Goal: Transaction & Acquisition: Complete application form

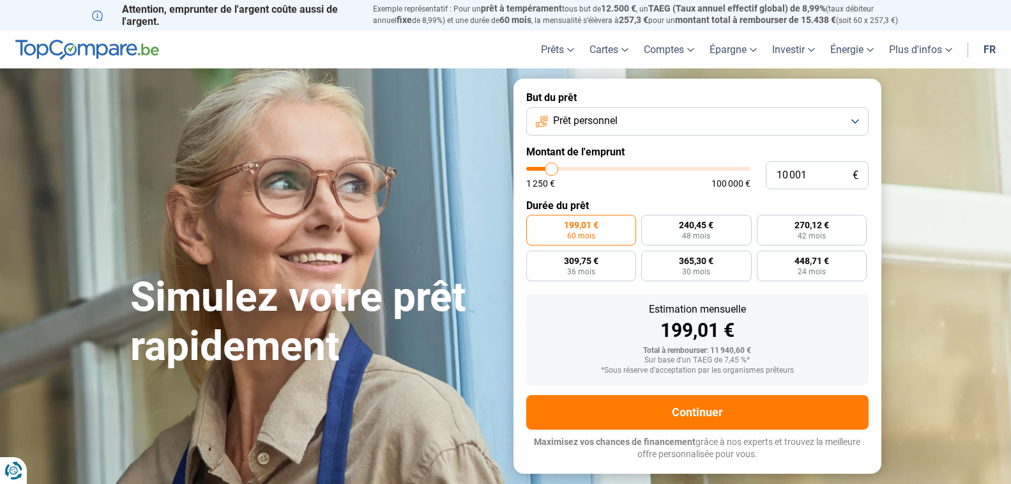
click at [853, 121] on button "Prêt personnel" at bounding box center [697, 121] width 342 height 28
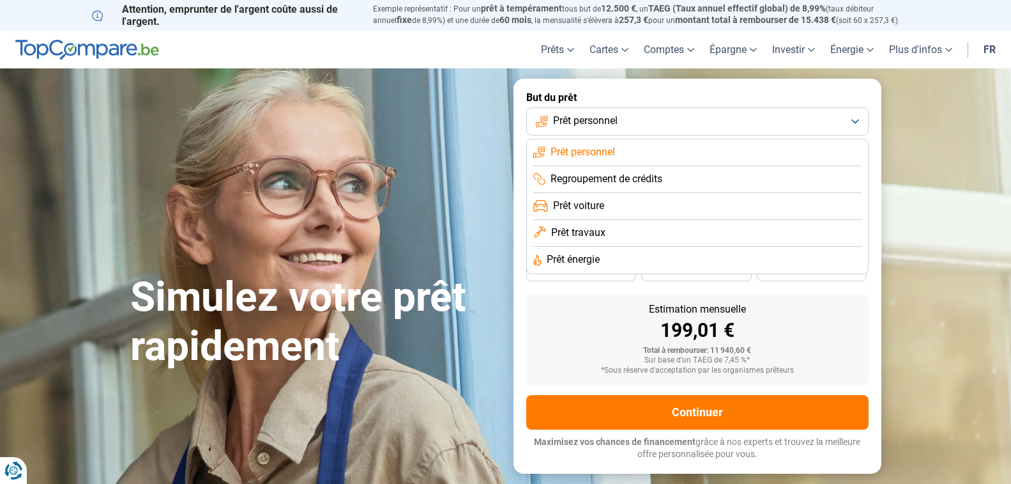
click at [607, 207] on li "Prêt voiture" at bounding box center [697, 206] width 328 height 27
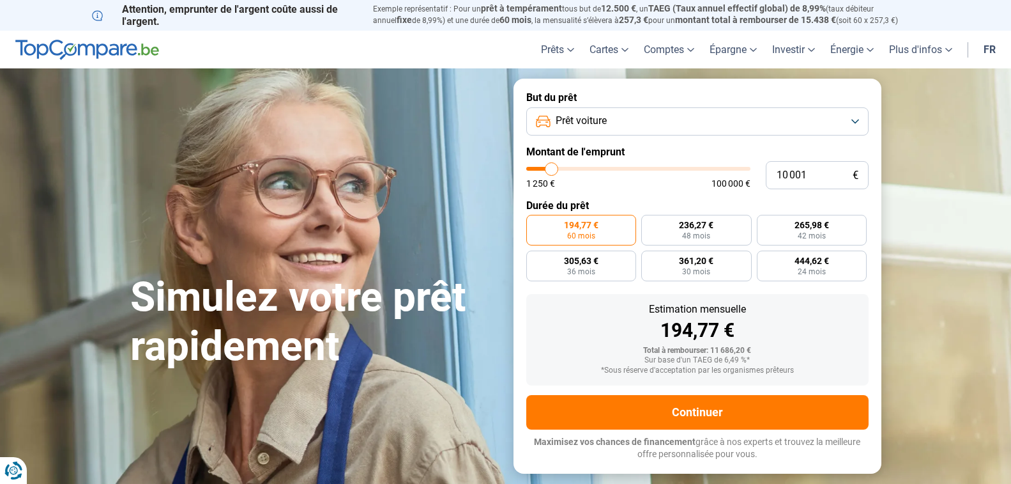
type input "39 500"
type input "39500"
click at [614, 169] on input "range" at bounding box center [638, 169] width 224 height 4
radio input "false"
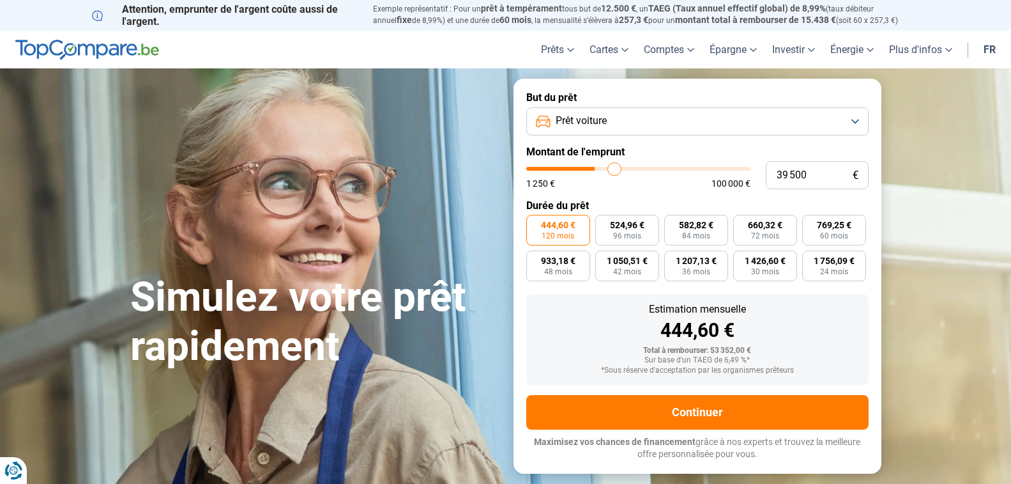
type input "31 250"
type input "31250"
click at [597, 171] on input "range" at bounding box center [638, 169] width 224 height 4
type input "20 000"
type input "20000"
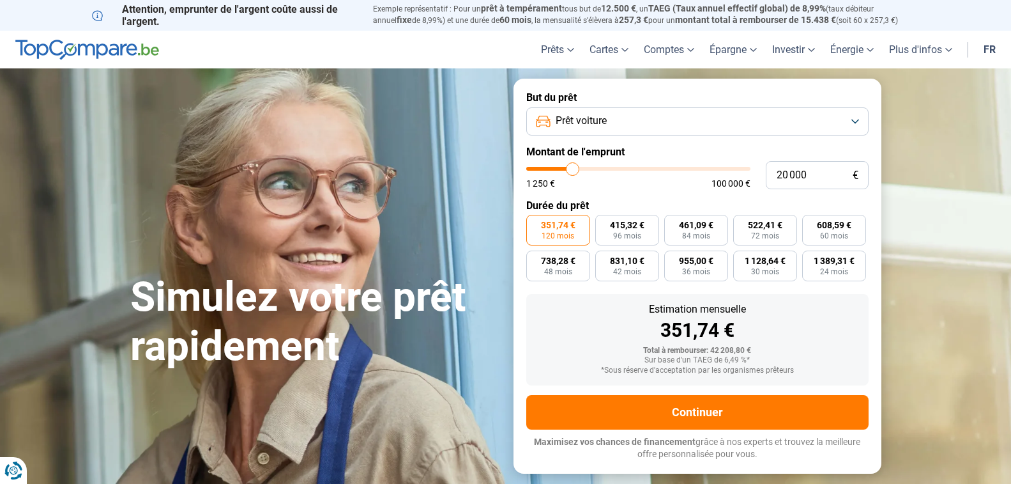
click at [573, 169] on input "range" at bounding box center [638, 169] width 224 height 4
radio input "true"
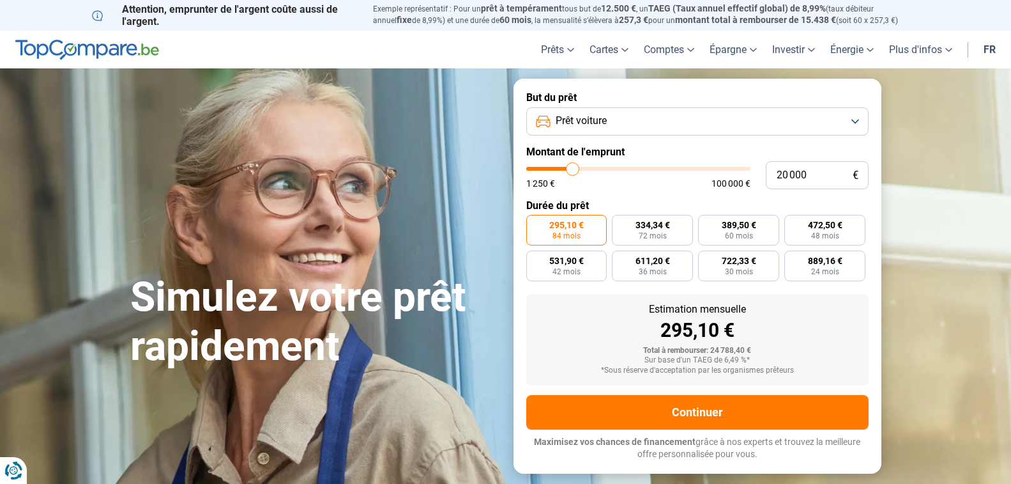
type input "25 250"
type input "25250"
click at [584, 167] on input "range" at bounding box center [638, 169] width 224 height 4
radio input "false"
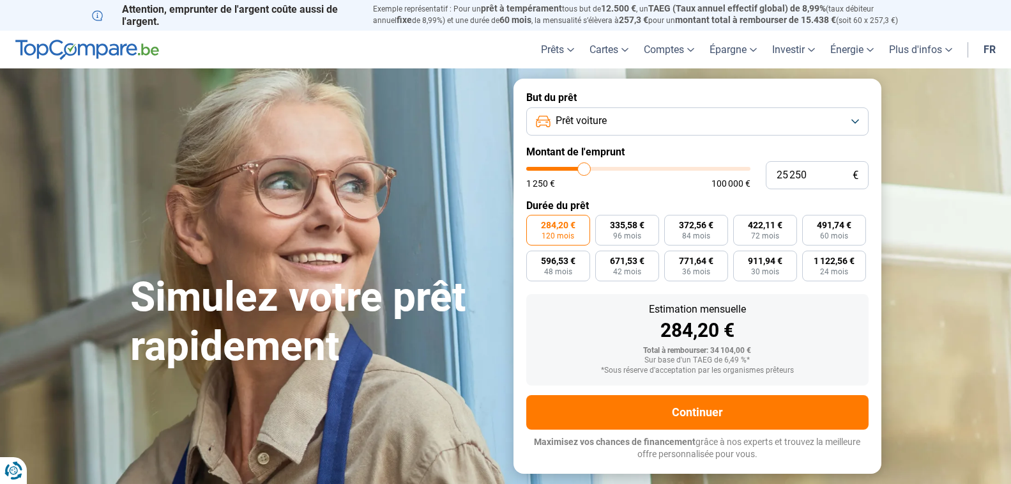
type input "21 250"
type input "21250"
click at [576, 169] on input "range" at bounding box center [638, 169] width 224 height 4
click at [820, 229] on span "413,84 €" at bounding box center [834, 224] width 34 height 9
click at [811, 223] on input "413,84 € 60 mois" at bounding box center [806, 219] width 8 height 8
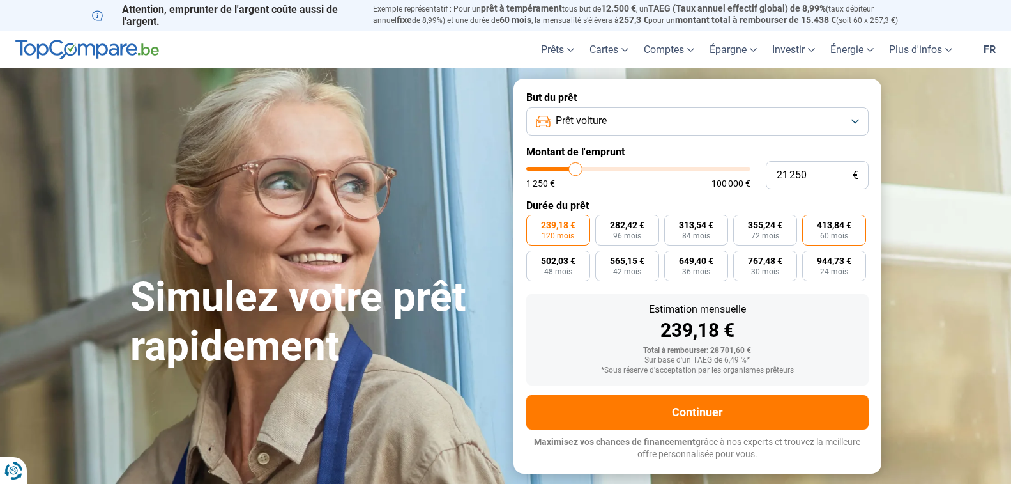
radio input "true"
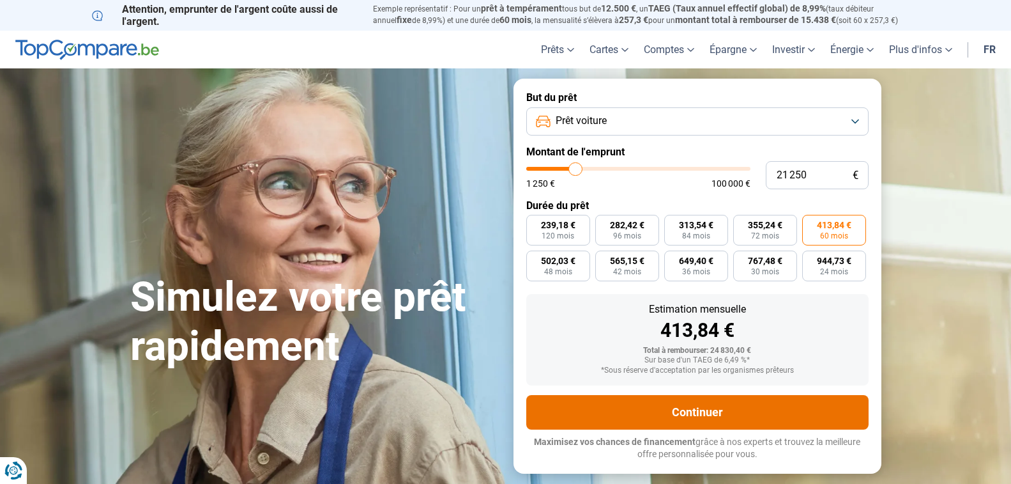
click at [694, 409] on button "Continuer" at bounding box center [697, 412] width 342 height 34
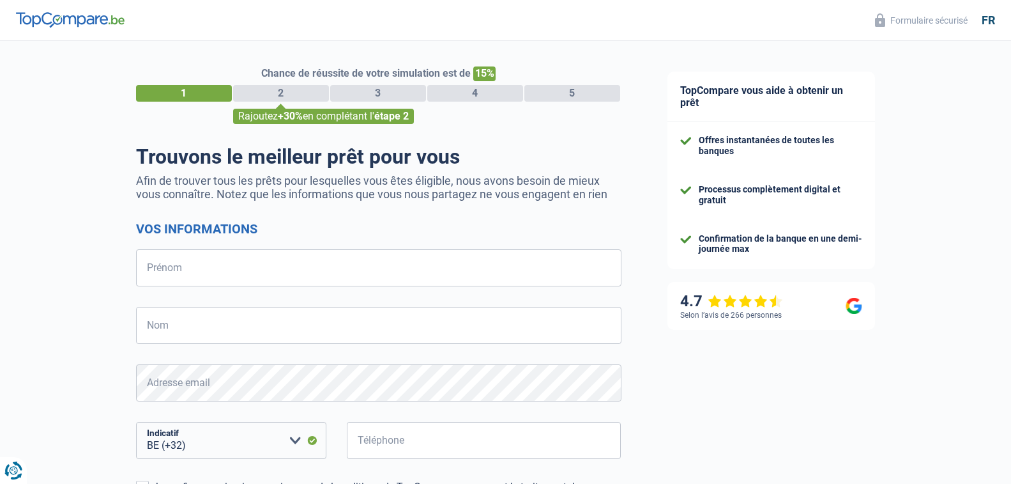
select select "32"
type input "[PERSON_NAME]"
type input "Seffer"
type input "471428111"
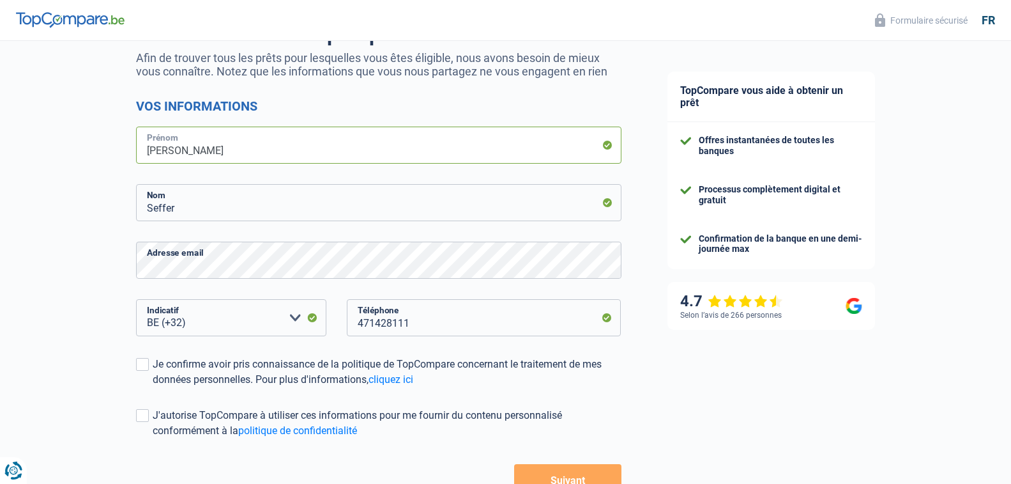
scroll to position [128, 0]
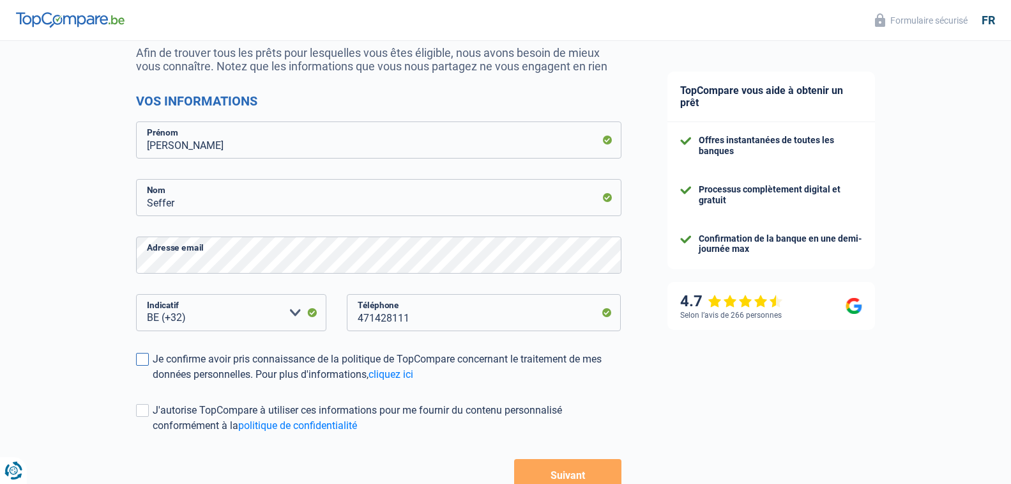
click at [139, 359] on span at bounding box center [142, 359] width 13 height 13
click at [153, 382] on input "Je confirme avoir pris connaissance de la politique de TopCompare concernant le…" at bounding box center [153, 382] width 0 height 0
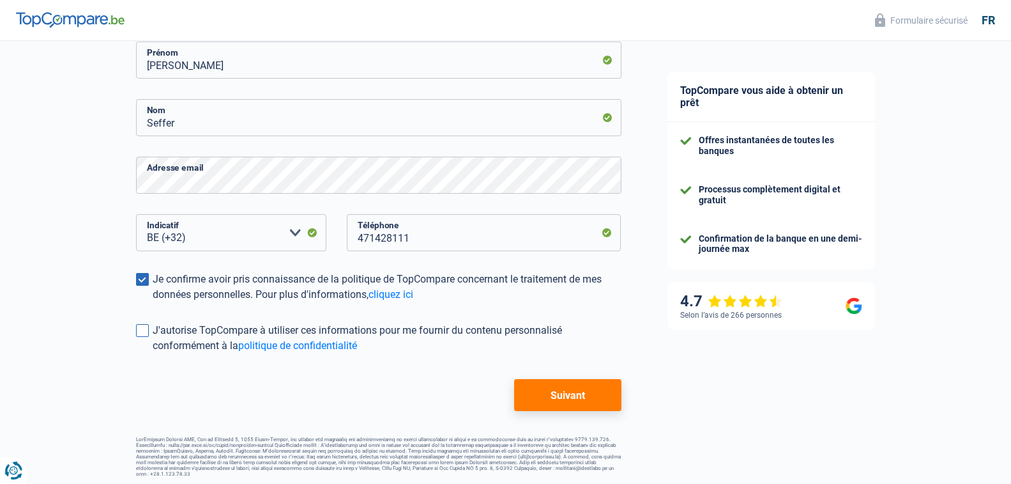
scroll to position [210, 0]
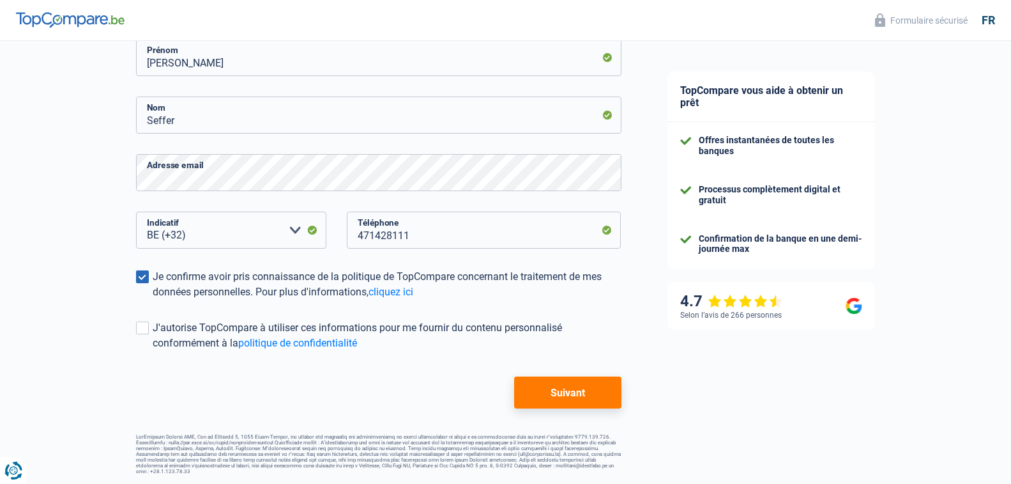
drag, startPoint x: 141, startPoint y: 272, endPoint x: 196, endPoint y: 364, distance: 107.1
click at [142, 275] on span at bounding box center [142, 276] width 13 height 13
click at [153, 300] on input "Je confirme avoir pris connaissance de la politique de TopCompare concernant le…" at bounding box center [153, 300] width 0 height 0
click at [563, 393] on button "Suivant" at bounding box center [567, 392] width 107 height 32
click at [565, 395] on button "Suivant" at bounding box center [567, 392] width 107 height 32
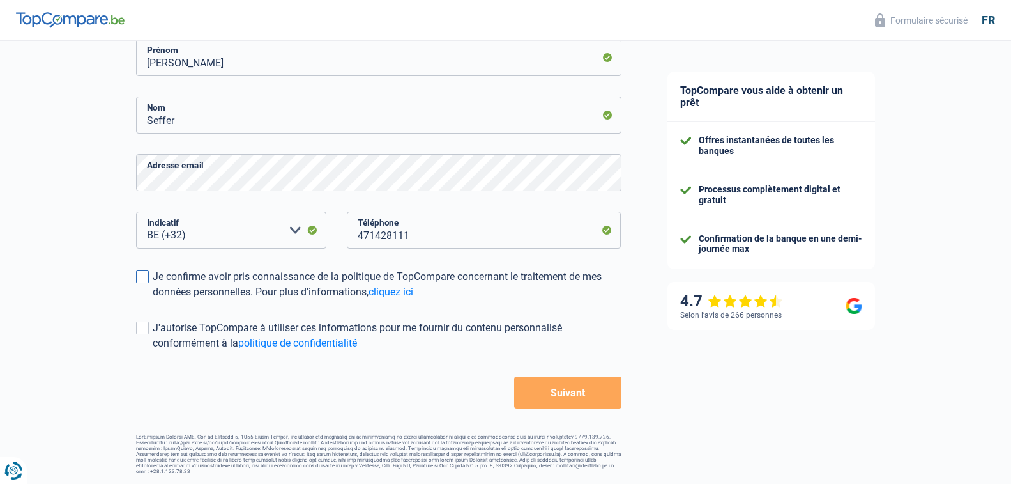
click at [139, 277] on span at bounding box center [142, 276] width 13 height 13
click at [153, 300] on input "Je confirme avoir pris connaissance de la politique de TopCompare concernant le…" at bounding box center [153, 300] width 0 height 0
click at [144, 333] on span at bounding box center [142, 327] width 13 height 13
click at [153, 351] on input "J'autorise TopCompare à utiliser ces informations pour me fournir du contenu pe…" at bounding box center [153, 351] width 0 height 0
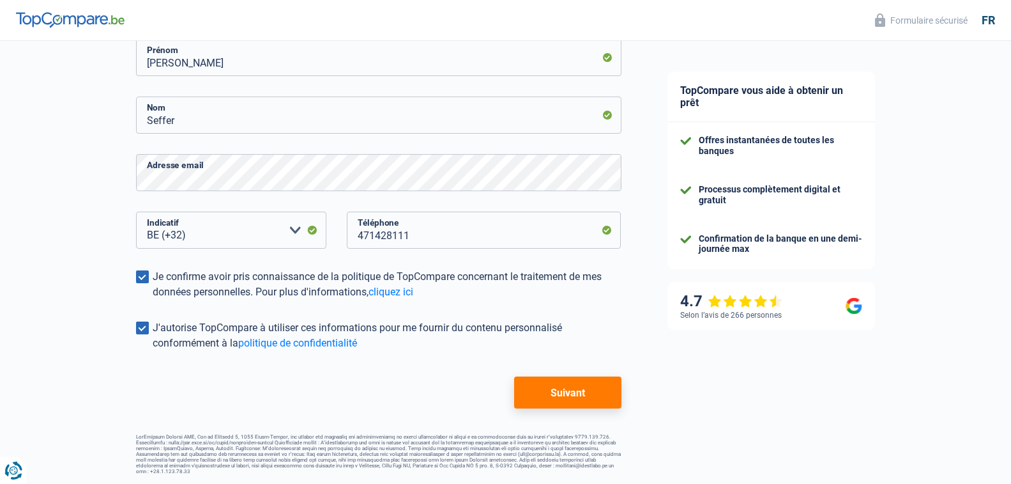
click at [564, 385] on button "Suivant" at bounding box center [567, 392] width 107 height 32
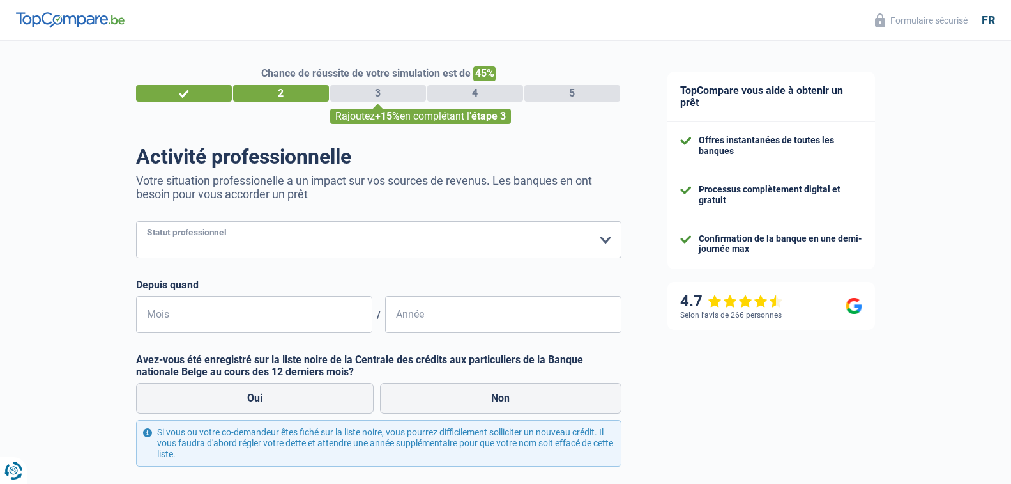
click at [604, 242] on select "Ouvrier Employé privé Employé public Invalide Indépendant Pensionné Chômeur Mut…" at bounding box center [378, 239] width 485 height 37
select select "retired"
click at [136, 222] on select "Ouvrier Employé privé Employé public Invalide Indépendant Pensionné Chômeur Mut…" at bounding box center [378, 239] width 485 height 37
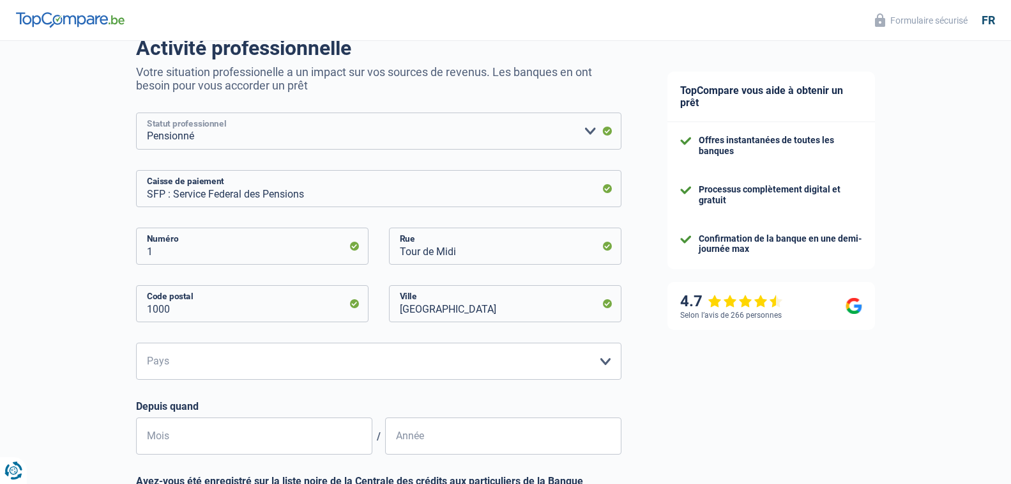
scroll to position [128, 0]
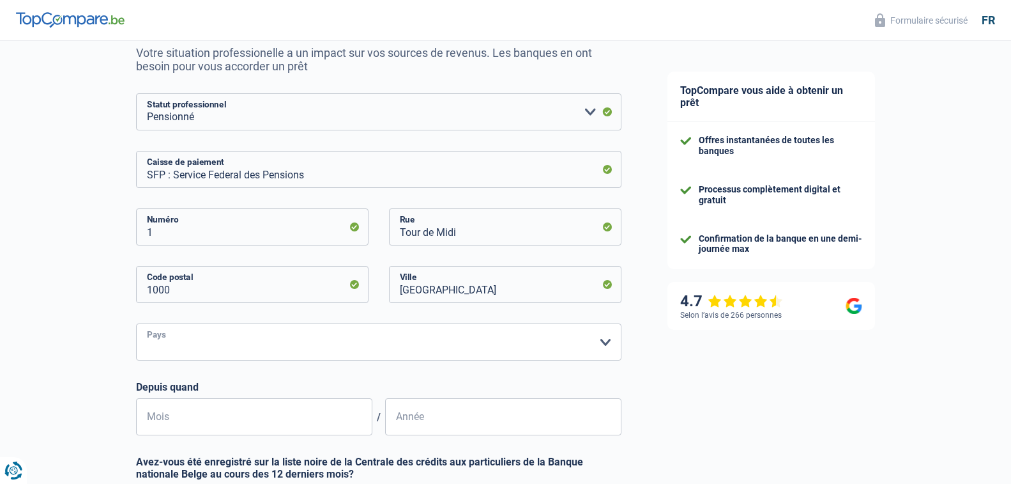
click at [604, 344] on select "Belgique Luxembourg Veuillez sélectionner une option" at bounding box center [378, 341] width 485 height 37
select select "BE"
click at [136, 324] on select "Belgique Luxembourg Veuillez sélectionner une option" at bounding box center [378, 341] width 485 height 37
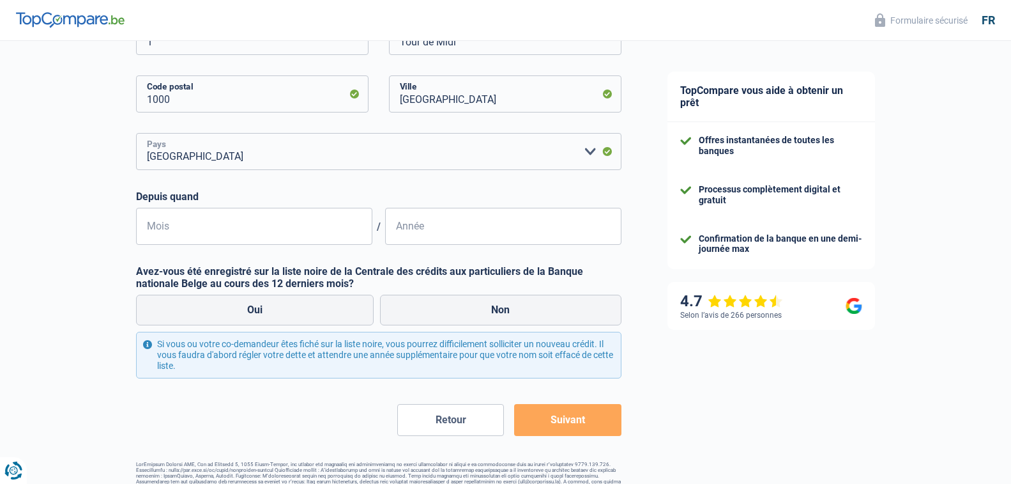
scroll to position [319, 0]
click at [344, 233] on input "Mois" at bounding box center [254, 224] width 236 height 37
click at [183, 99] on input "1000" at bounding box center [252, 92] width 233 height 37
click at [75, 162] on div "Chance de réussite de votre simulation est de 45% 1 2 3 4 5 Rajoutez +15% en co…" at bounding box center [322, 110] width 645 height 789
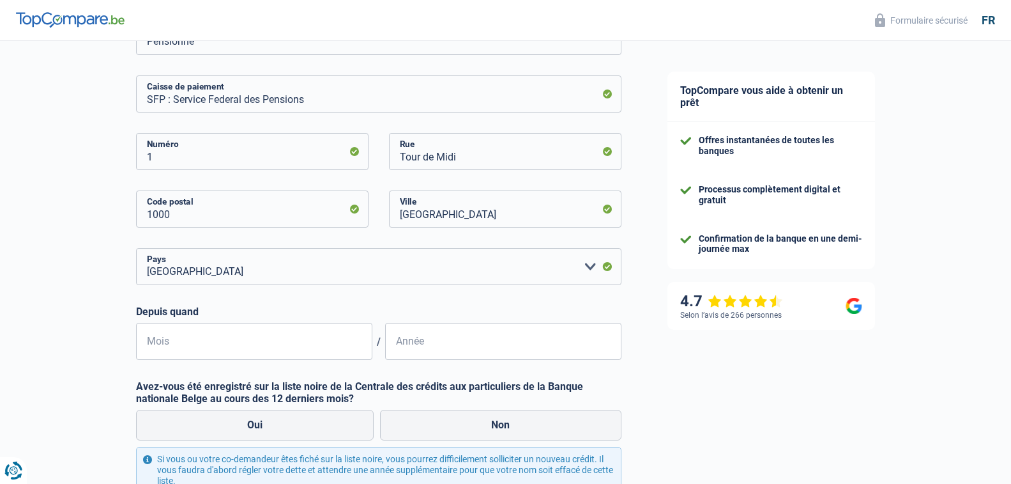
scroll to position [192, 0]
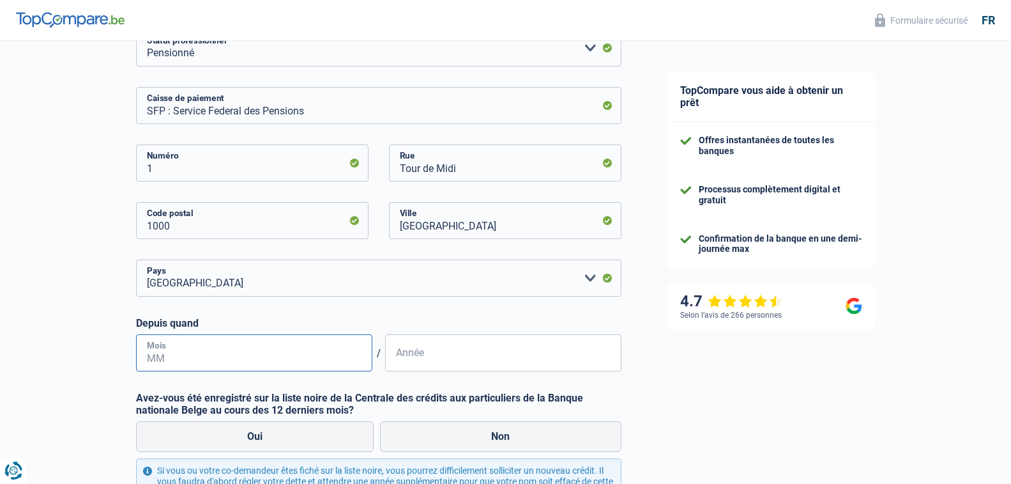
click at [206, 354] on input "Mois" at bounding box center [254, 352] width 236 height 37
type input "09"
type input "2023"
click at [492, 430] on label "Non" at bounding box center [500, 436] width 241 height 31
click at [492, 430] on input "Non" at bounding box center [500, 436] width 241 height 31
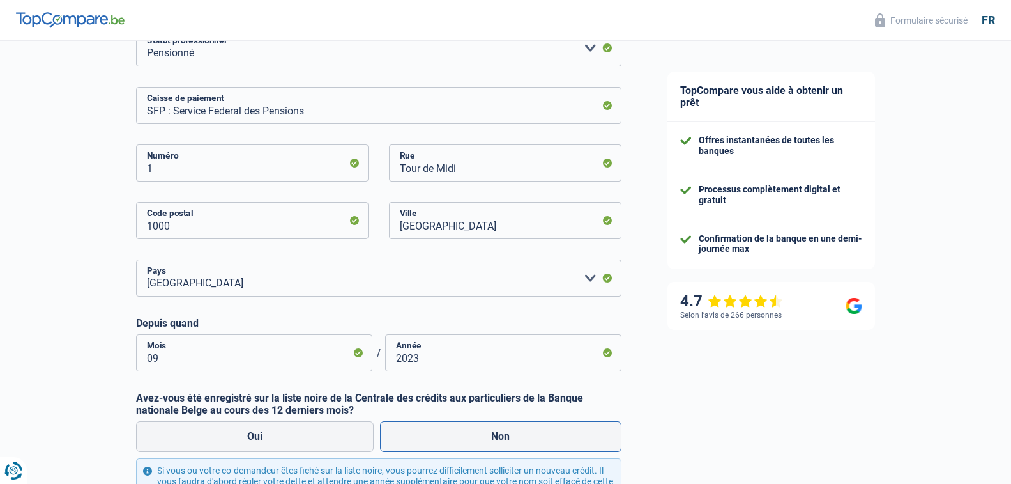
radio input "true"
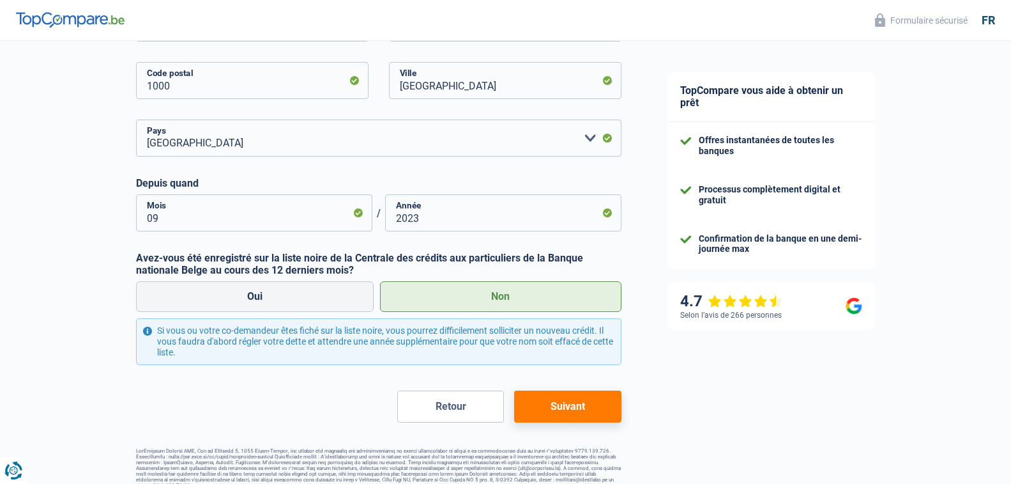
scroll to position [346, 0]
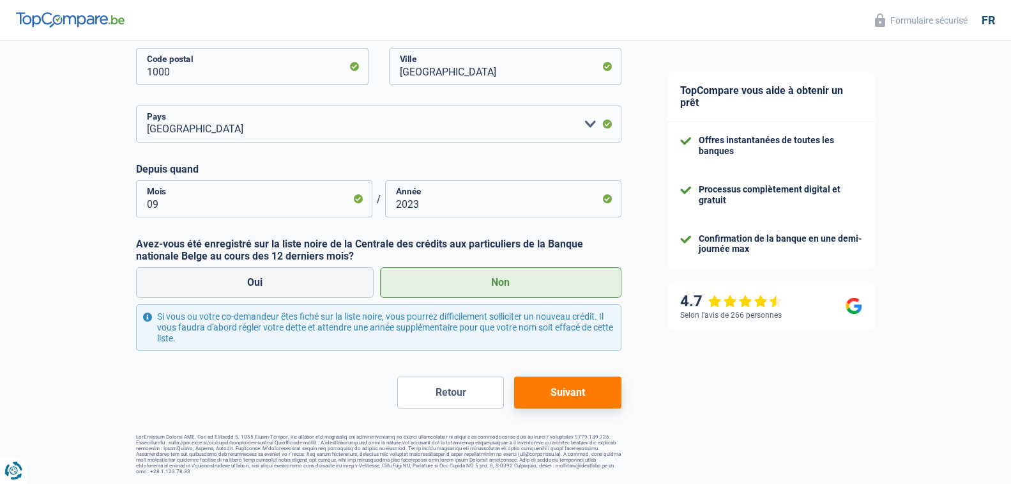
click at [572, 393] on button "Suivant" at bounding box center [567, 392] width 107 height 32
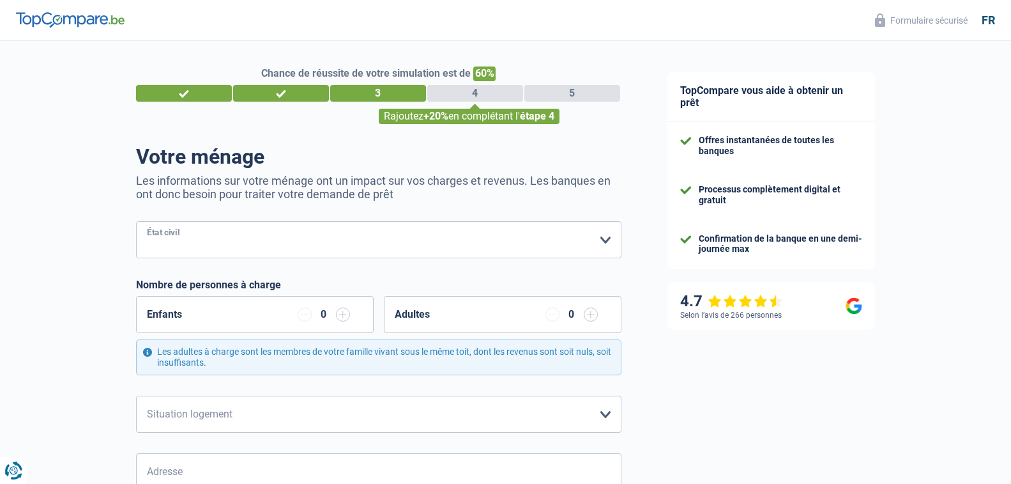
click at [607, 239] on select "[PERSON_NAME](e) Cohabitant(e) légal(e) Divorcé(e) Veuf(ve) Séparé (de fait) Ve…" at bounding box center [378, 239] width 485 height 37
select select "married"
click at [136, 222] on select "[PERSON_NAME](e) Cohabitant(e) légal(e) Divorcé(e) Veuf(ve) Séparé (de fait) Ve…" at bounding box center [378, 239] width 485 height 37
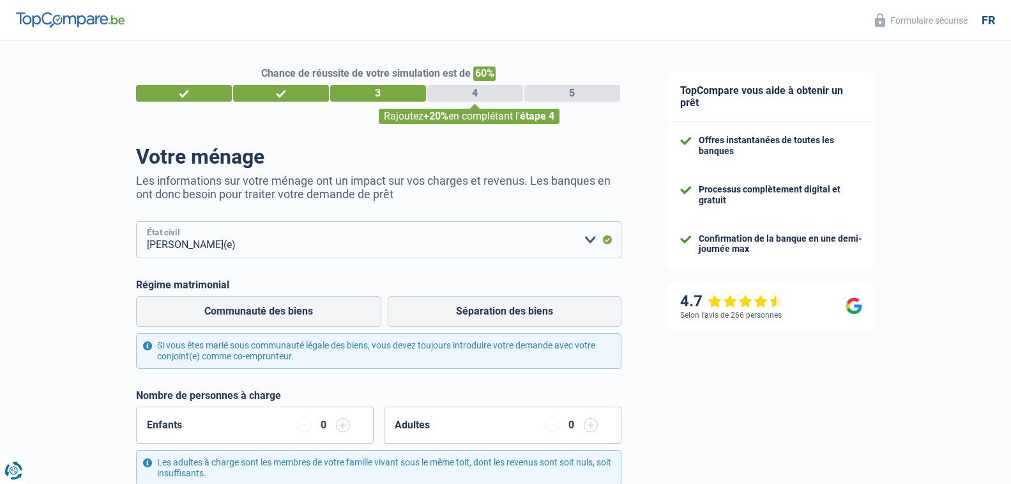
scroll to position [64, 0]
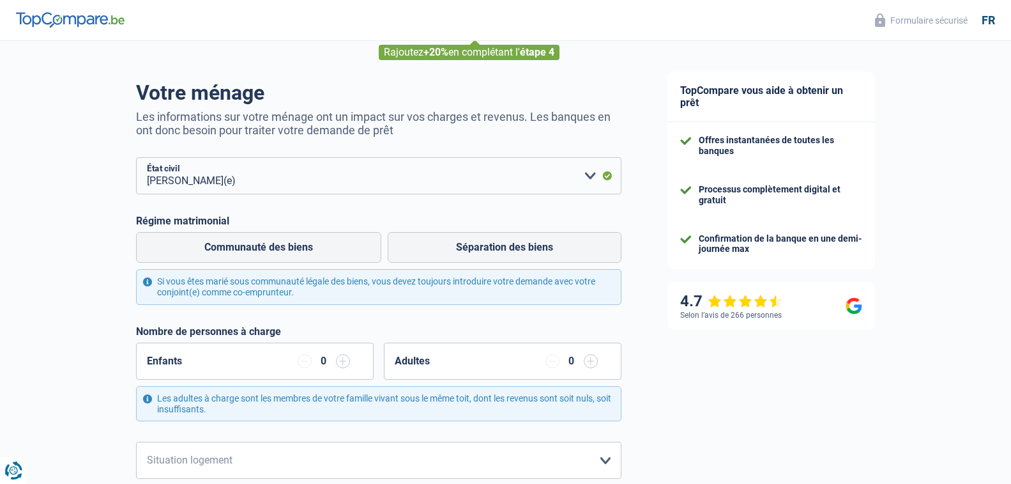
click at [588, 360] on input "button" at bounding box center [591, 361] width 14 height 14
click at [587, 362] on input "button" at bounding box center [591, 361] width 14 height 14
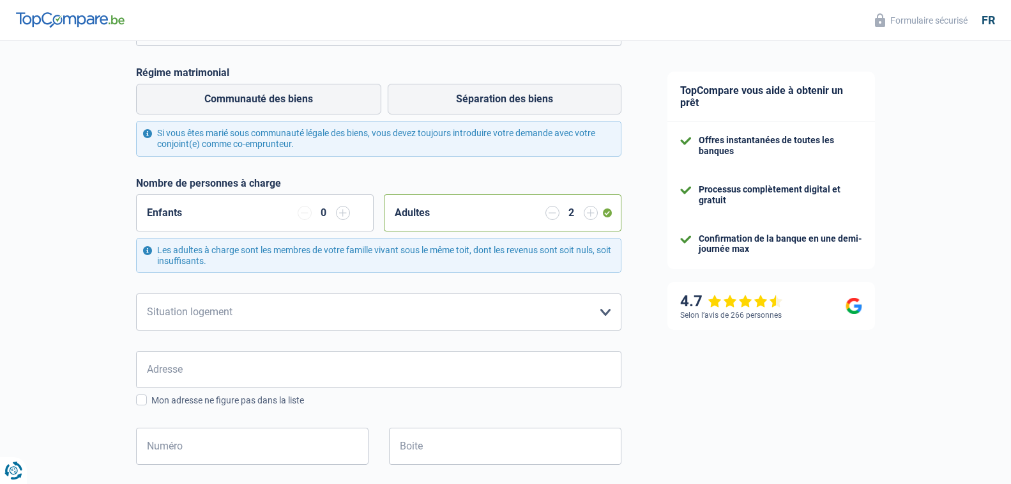
scroll to position [256, 0]
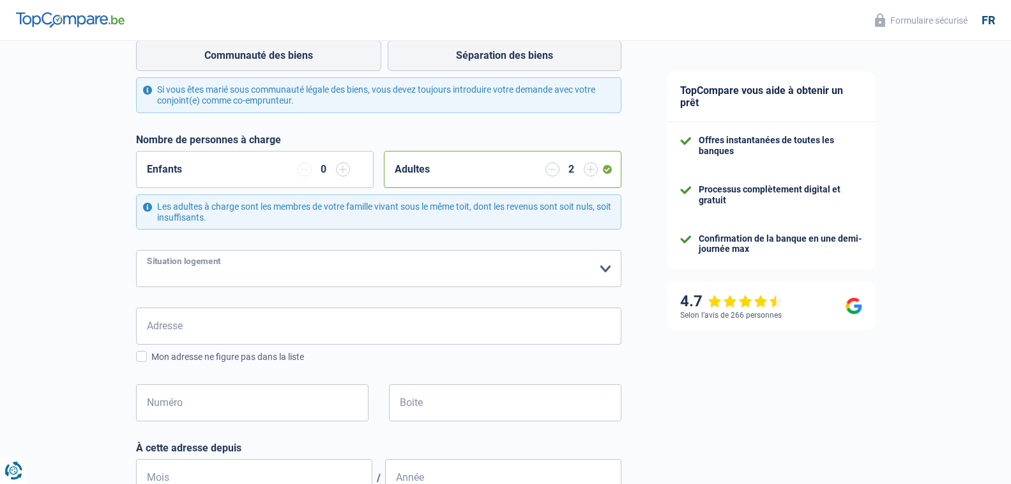
click at [600, 271] on select "Locataire Propriétaire avec prêt hypothécaire Propriétaire sans prêt hypothécai…" at bounding box center [378, 268] width 485 height 37
select select "rents"
click at [136, 251] on select "Locataire Propriétaire avec prêt hypothécaire Propriétaire sans prêt hypothécai…" at bounding box center [378, 268] width 485 height 37
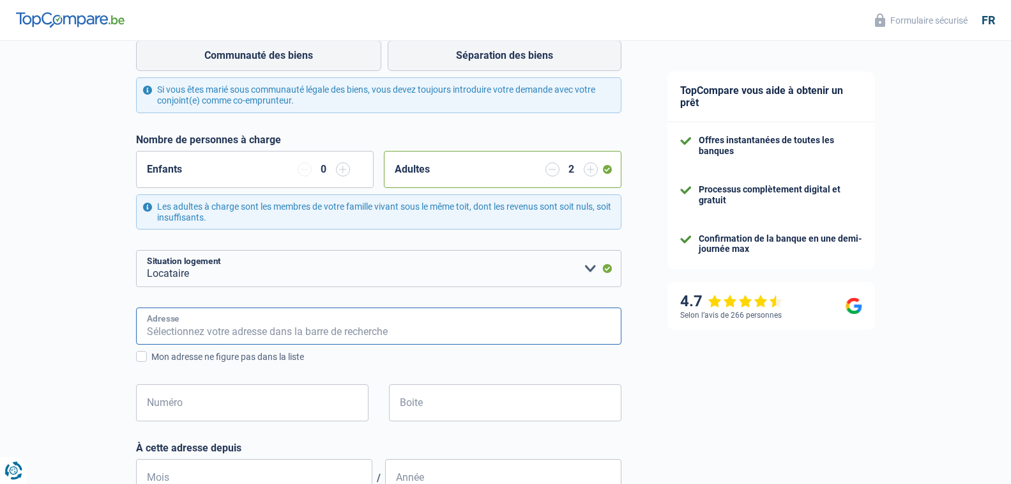
click at [314, 323] on input "Adresse" at bounding box center [378, 325] width 485 height 37
type input "[STREET_ADDRESS]"
type input "[GEOGRAPHIC_DATA]"
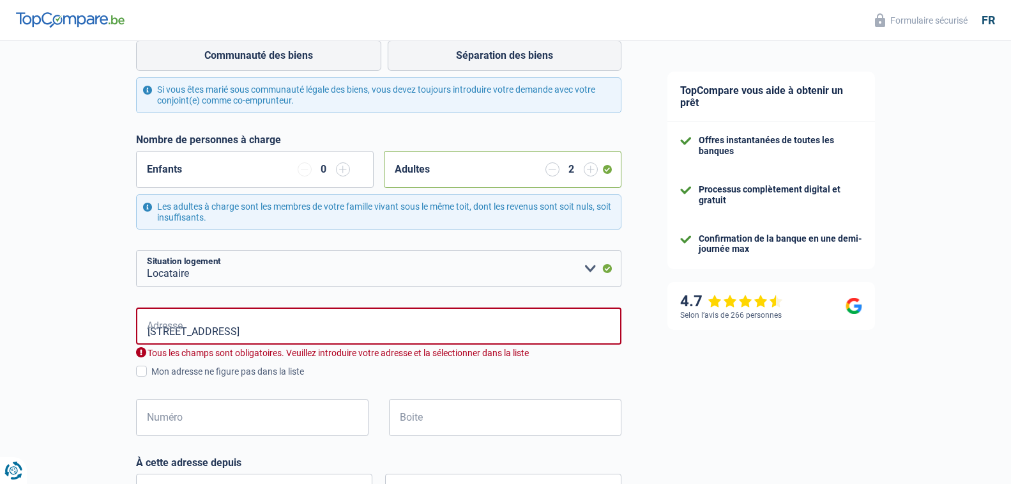
type input "[GEOGRAPHIC_DATA]"
type input "Aywaille"
click at [229, 415] on input "Numéro" at bounding box center [252, 417] width 233 height 37
type input "14"
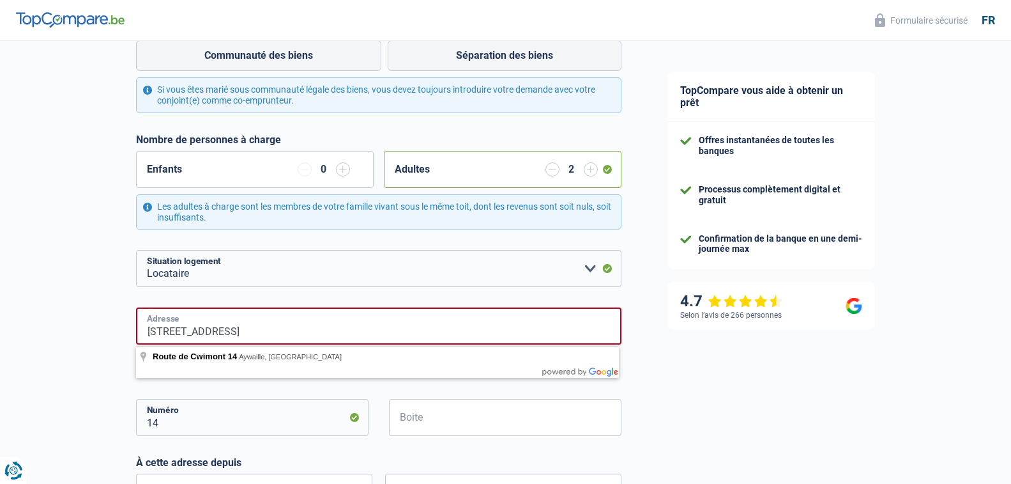
click at [258, 328] on input "[STREET_ADDRESS]" at bounding box center [378, 325] width 485 height 37
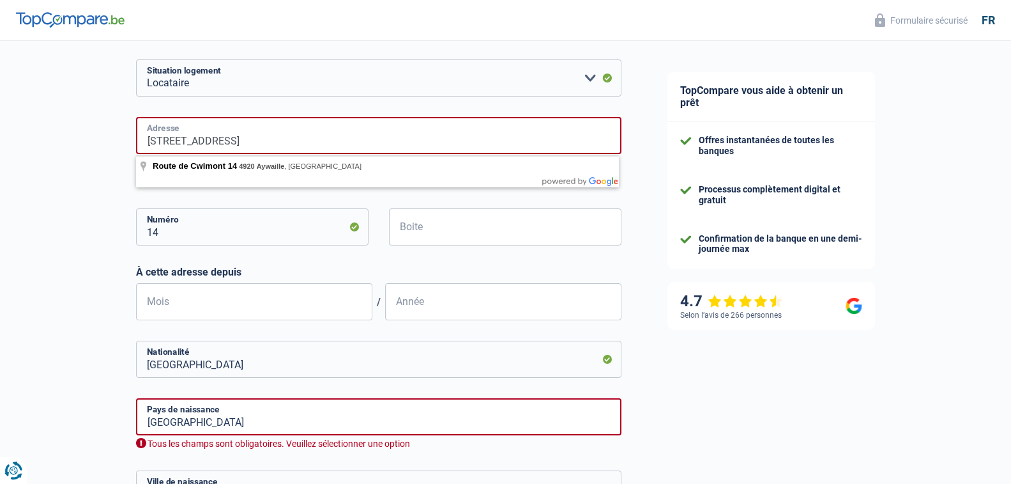
scroll to position [447, 0]
type input "[STREET_ADDRESS]"
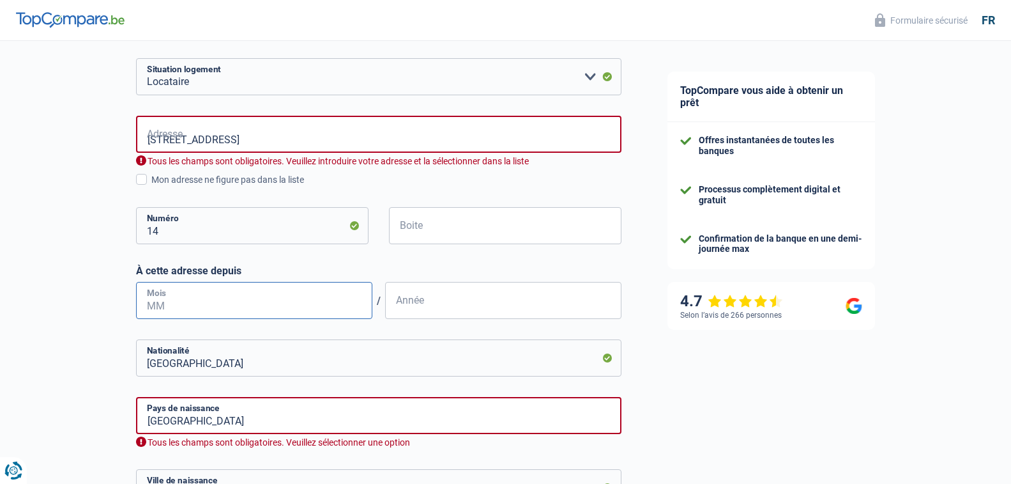
click at [185, 301] on input "Mois" at bounding box center [254, 300] width 236 height 37
type input "01"
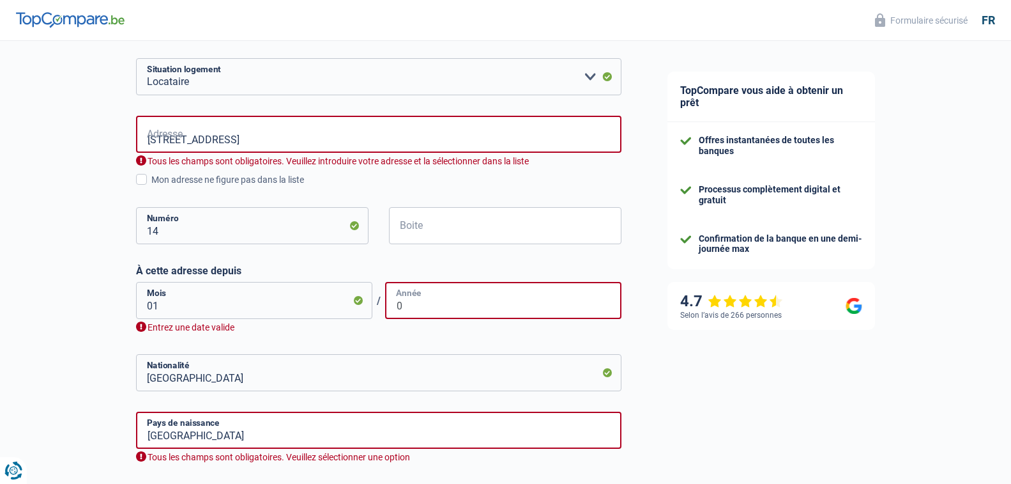
type input "0"
click at [164, 310] on input "01" at bounding box center [254, 300] width 236 height 37
type input "0"
type input "10"
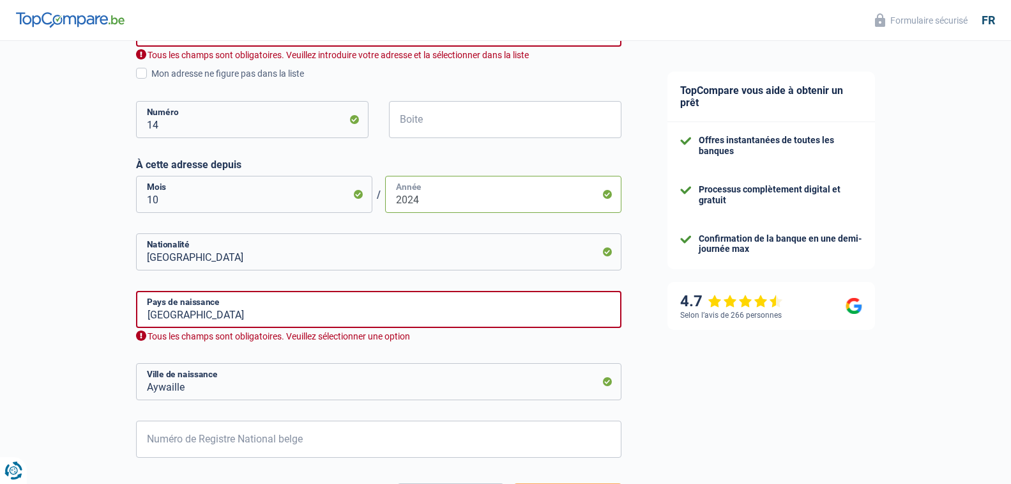
scroll to position [575, 0]
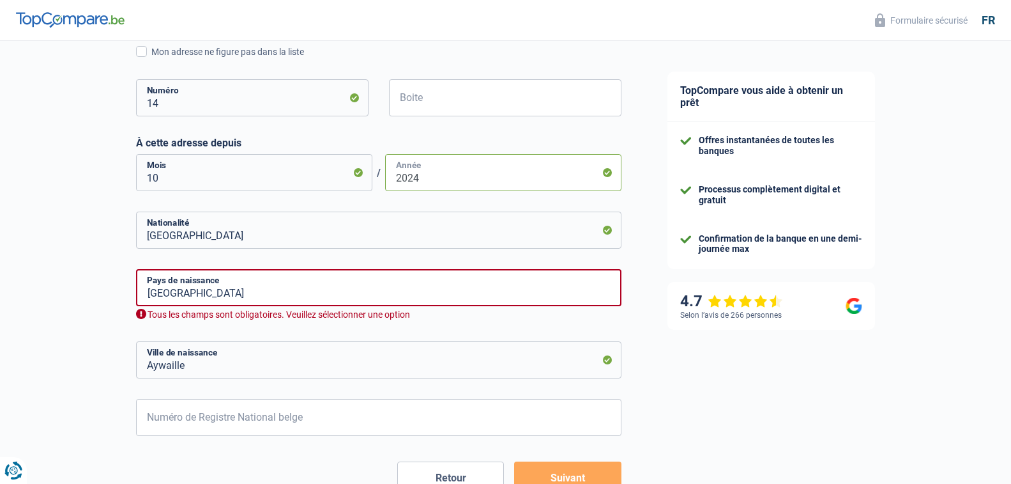
type input "2024"
click at [227, 363] on input "Aywaille" at bounding box center [378, 359] width 485 height 37
type input "A"
type input "vervier"
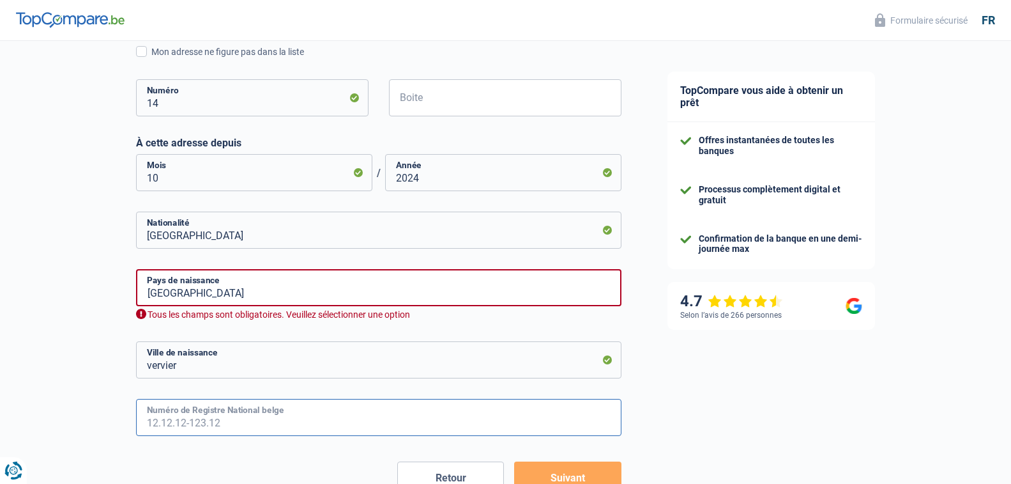
click at [293, 422] on input "Numéro de Registre National belge" at bounding box center [378, 417] width 485 height 37
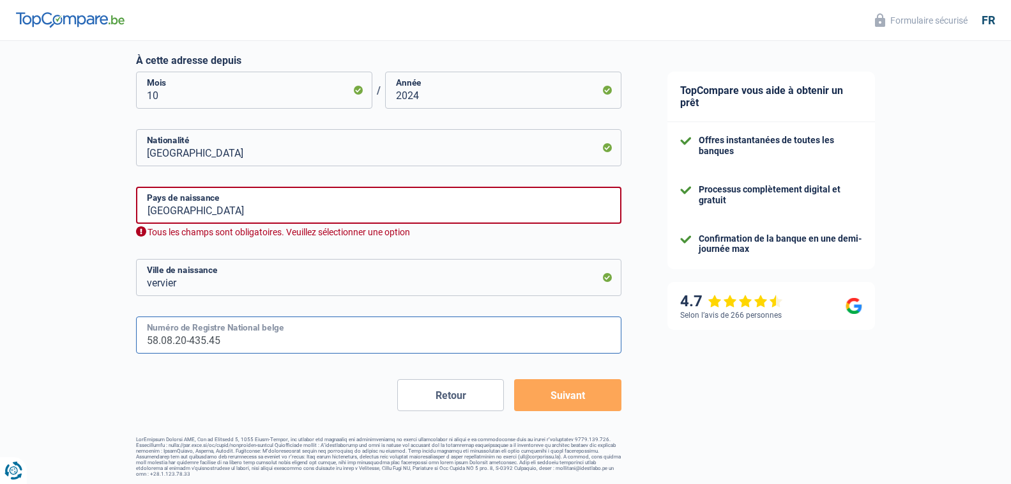
scroll to position [660, 0]
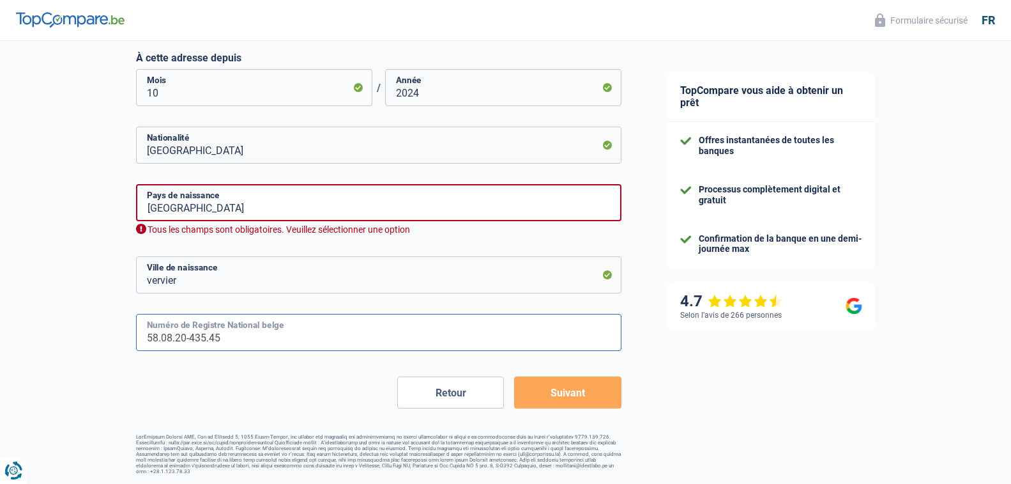
type input "58.08.20-435.45"
click at [568, 393] on button "Suivant" at bounding box center [567, 392] width 107 height 32
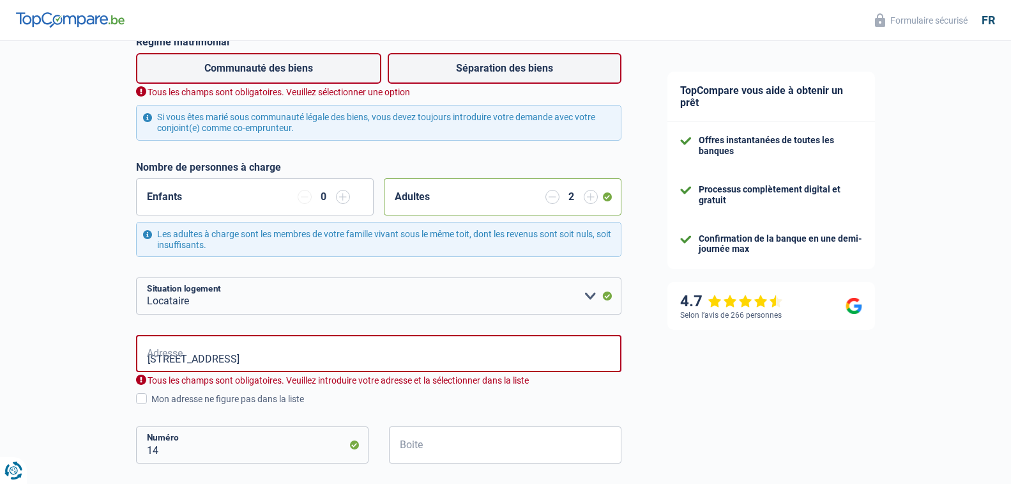
scroll to position [236, 0]
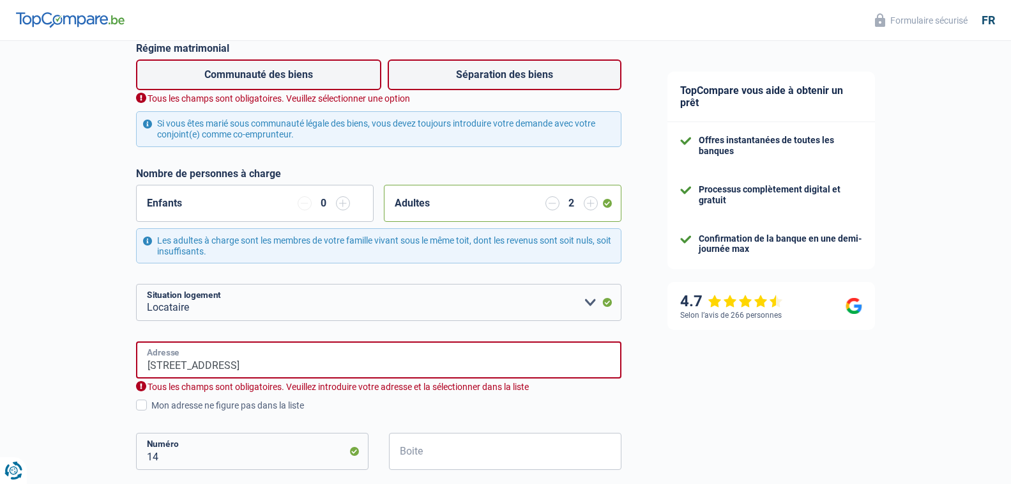
click at [157, 366] on input "[STREET_ADDRESS]" at bounding box center [378, 359] width 485 height 37
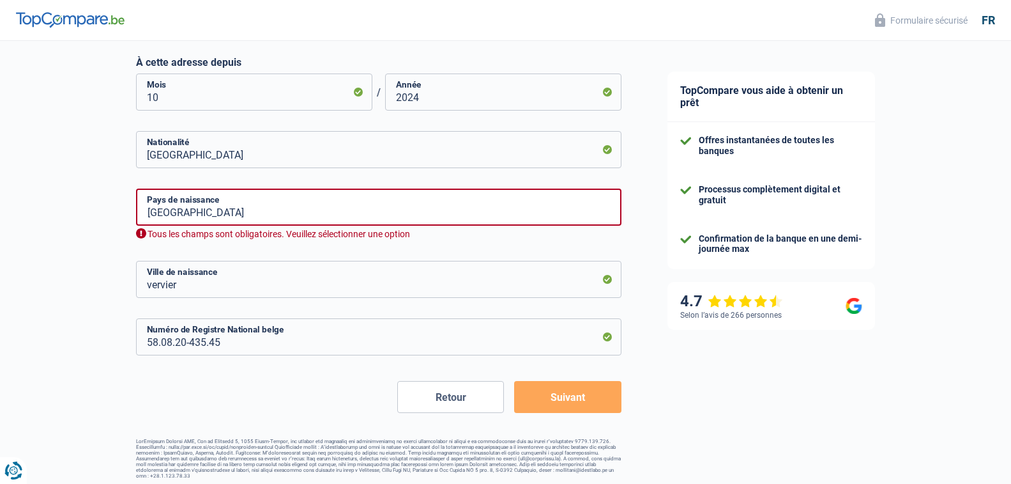
scroll to position [675, 0]
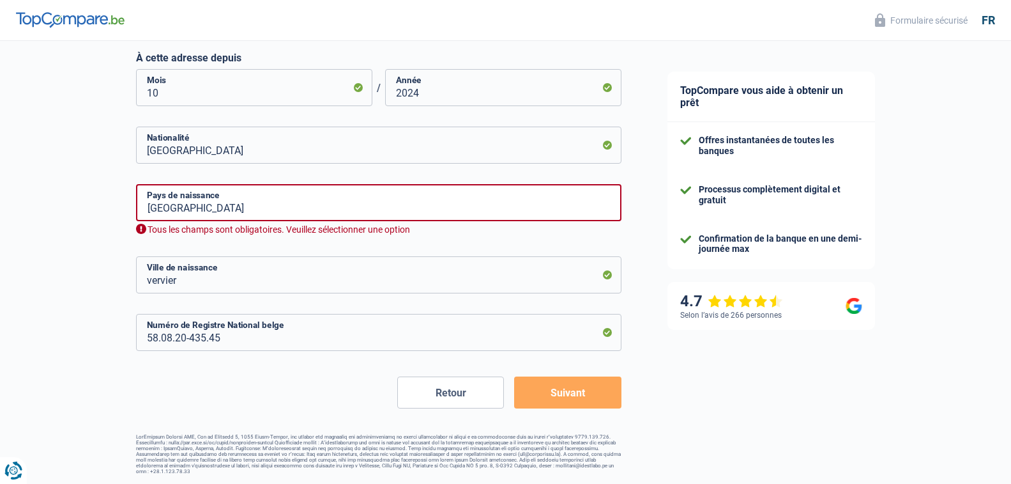
type input "route de cwuimont 4920 [GEOGRAPHIC_DATA]"
click at [558, 389] on button "Suivant" at bounding box center [567, 392] width 107 height 32
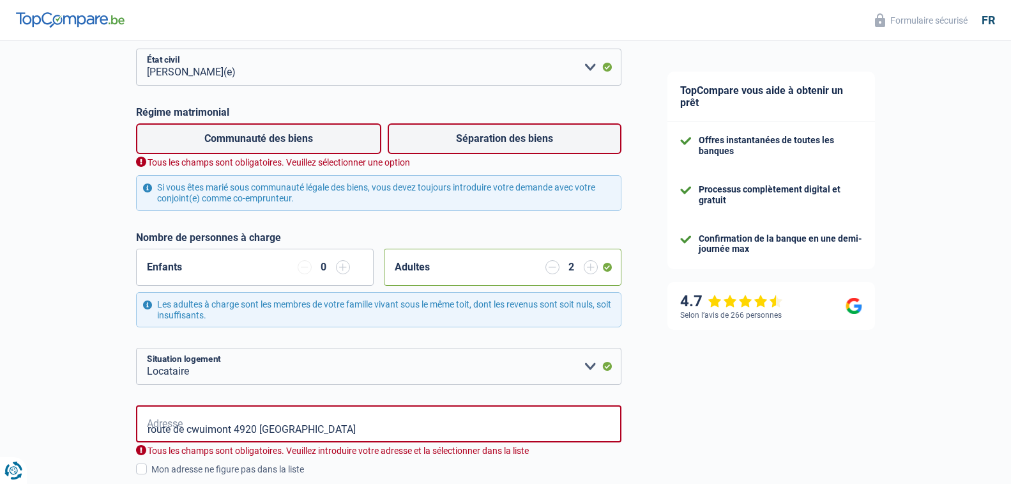
scroll to position [300, 0]
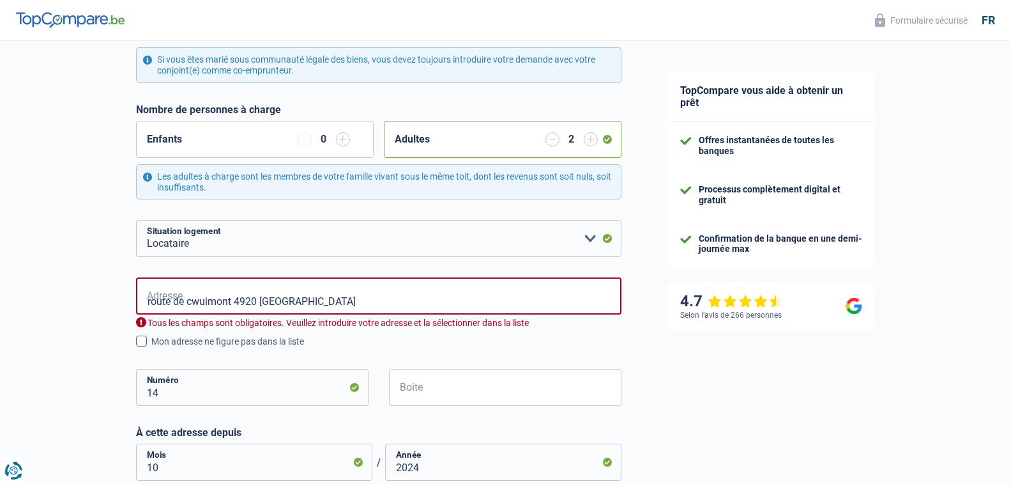
click at [137, 339] on span at bounding box center [141, 340] width 11 height 11
click at [151, 348] on input "Mon adresse ne figure pas dans la liste" at bounding box center [151, 348] width 0 height 0
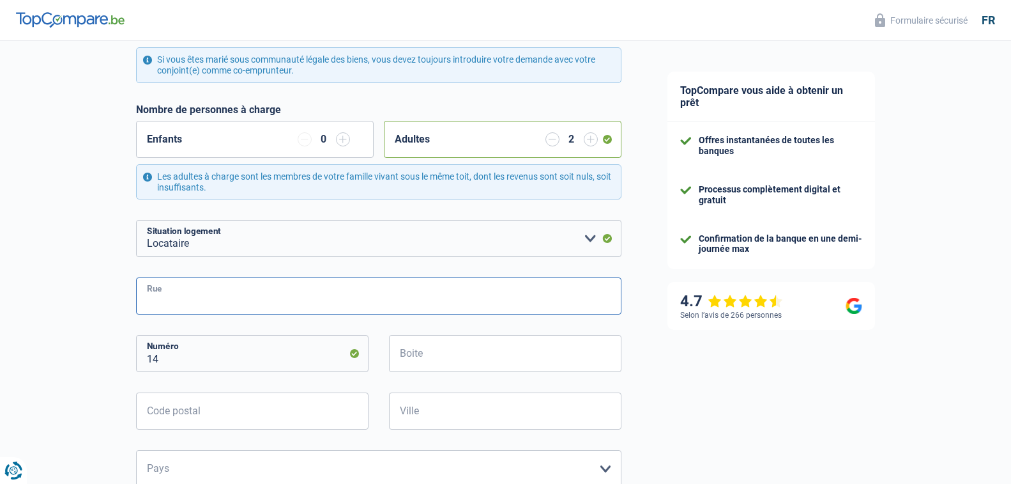
click at [179, 297] on input "Rue" at bounding box center [378, 295] width 485 height 37
type input "[STREET_ADDRESS]"
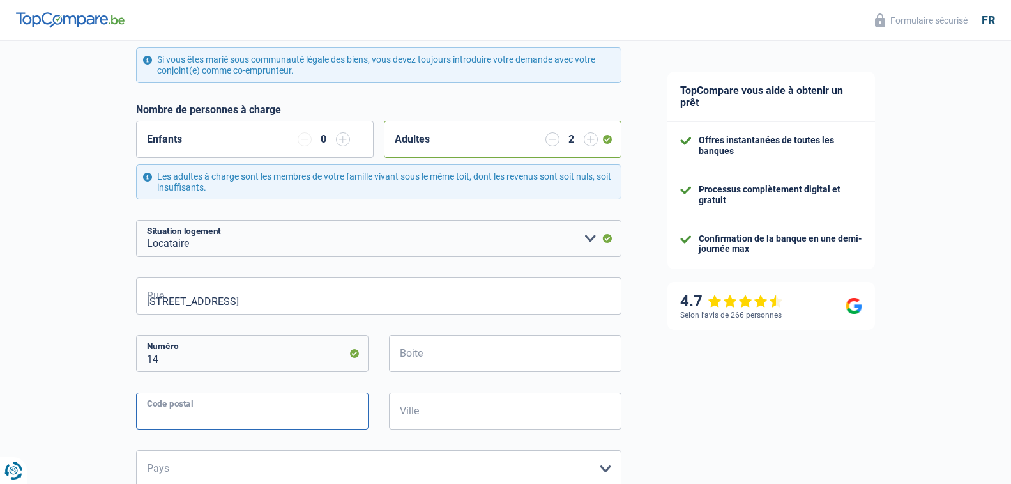
type input "4920"
type input "Aywaille"
select select "BE"
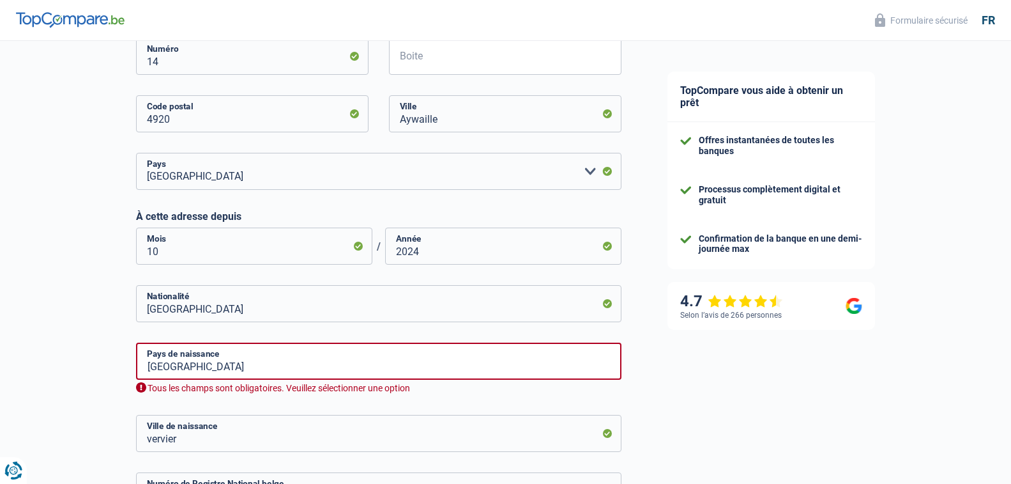
scroll to position [683, 0]
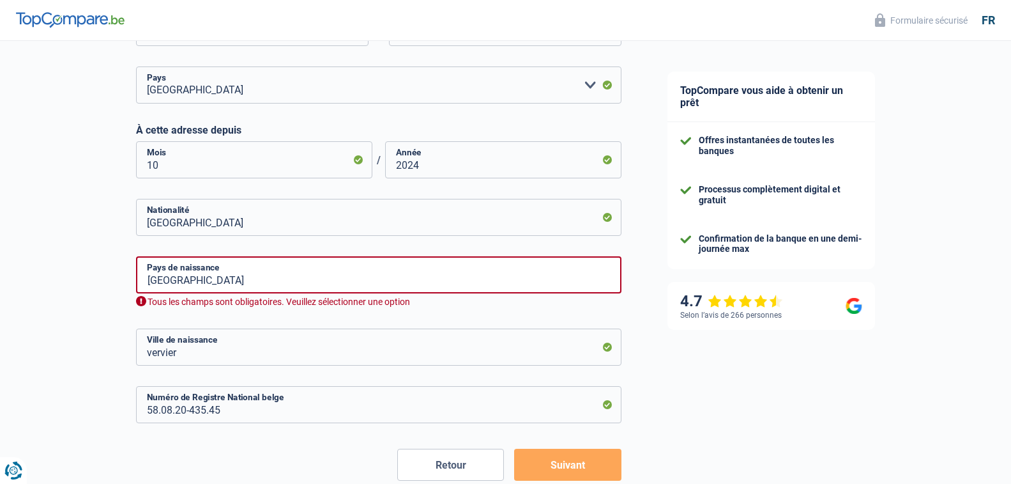
click at [563, 465] on button "Suivant" at bounding box center [567, 464] width 107 height 32
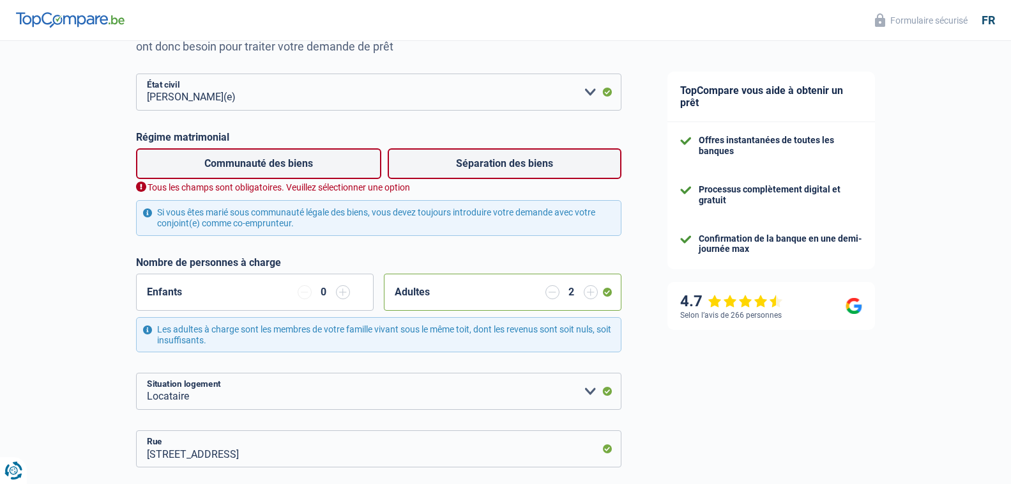
scroll to position [109, 0]
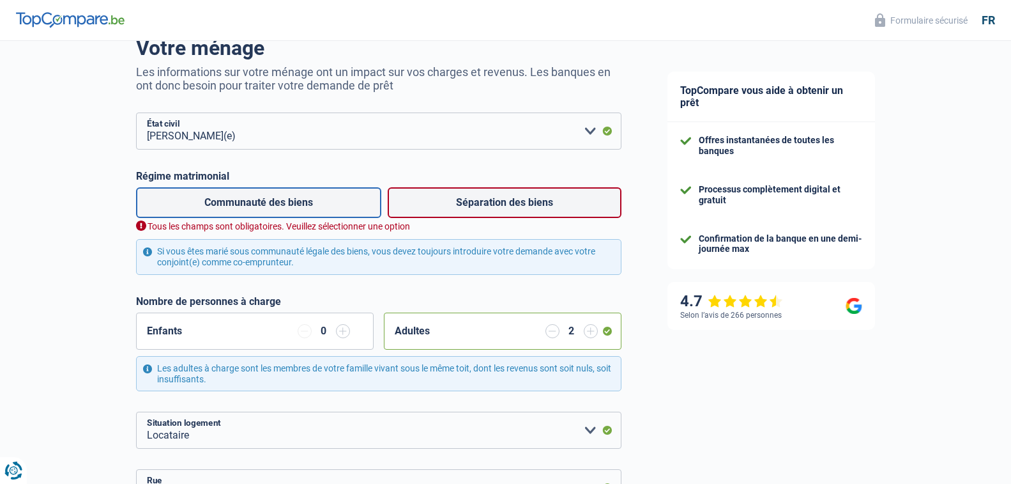
click at [286, 201] on label "Communauté des biens" at bounding box center [258, 202] width 245 height 31
click at [286, 201] on input "Communauté des biens" at bounding box center [258, 202] width 245 height 31
radio input "true"
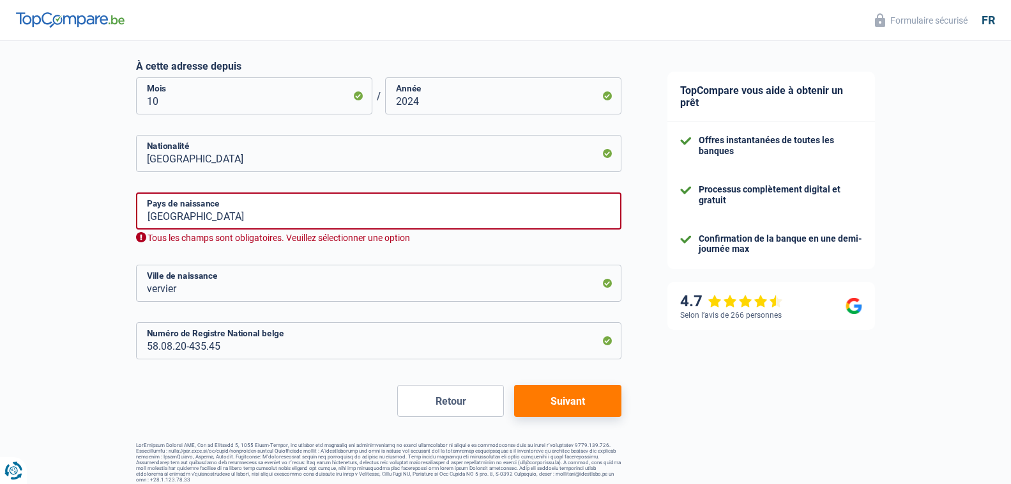
scroll to position [741, 0]
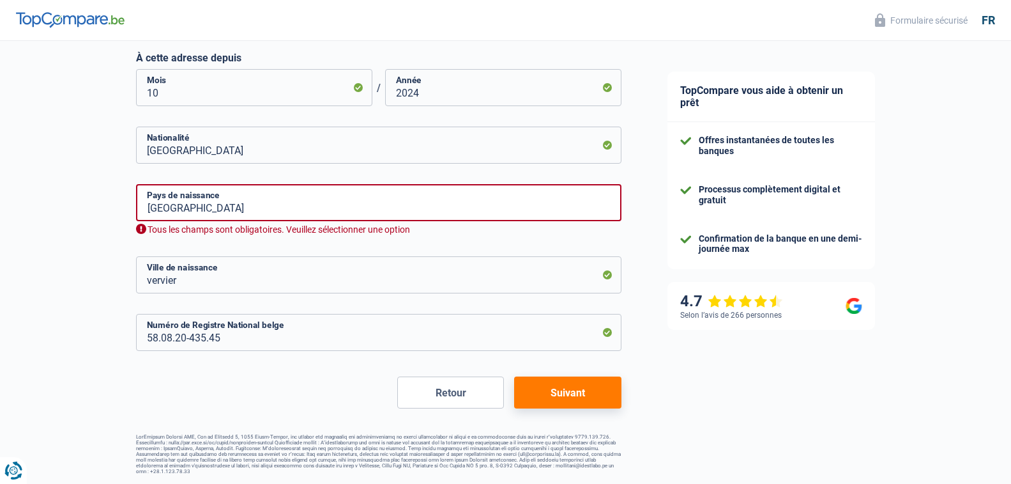
drag, startPoint x: 579, startPoint y: 390, endPoint x: 40, endPoint y: 326, distance: 542.8
click at [577, 391] on button "Suivant" at bounding box center [567, 392] width 107 height 32
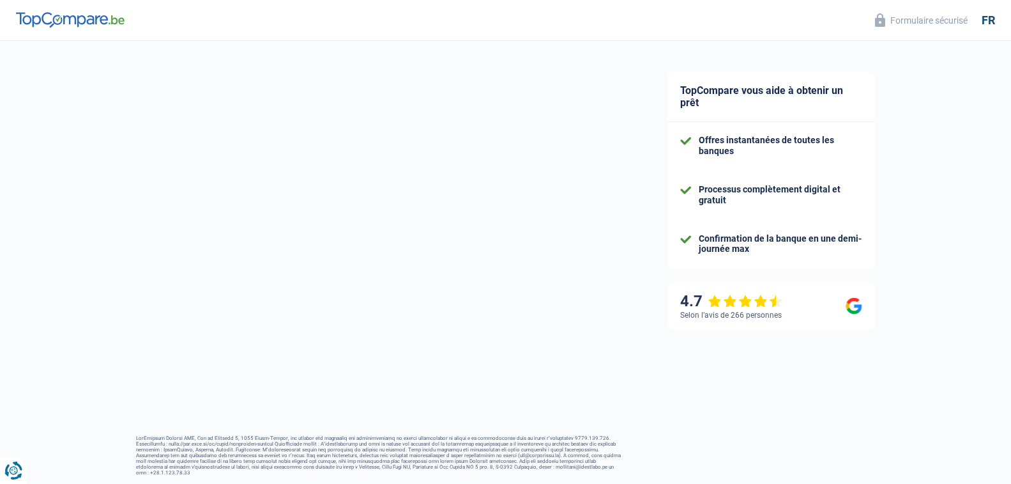
select select "pension"
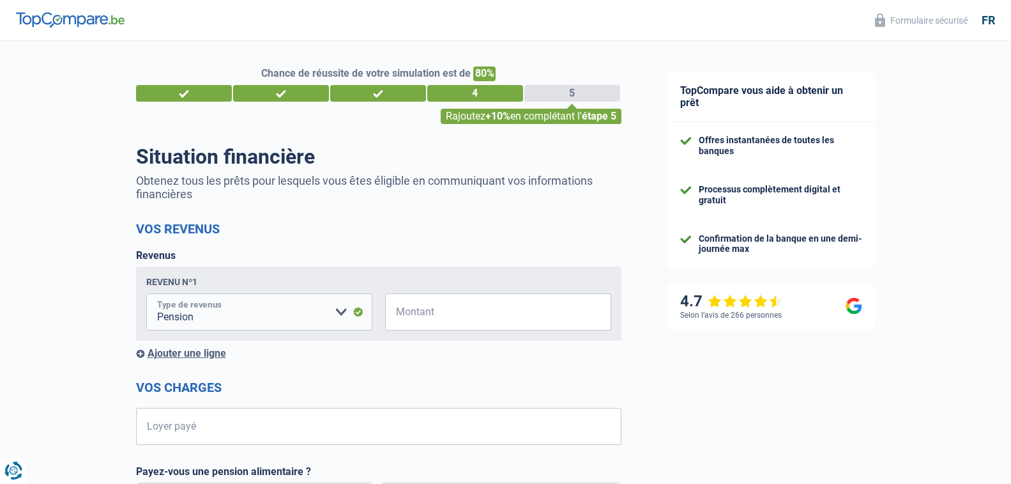
click at [340, 312] on select "Allocation d'handicap Allocations chômage Allocations familiales Chèques repas …" at bounding box center [259, 311] width 226 height 37
click at [482, 311] on input "Montant" at bounding box center [506, 311] width 210 height 37
type input "1.850"
click at [287, 431] on input "Loyer payé" at bounding box center [386, 426] width 469 height 37
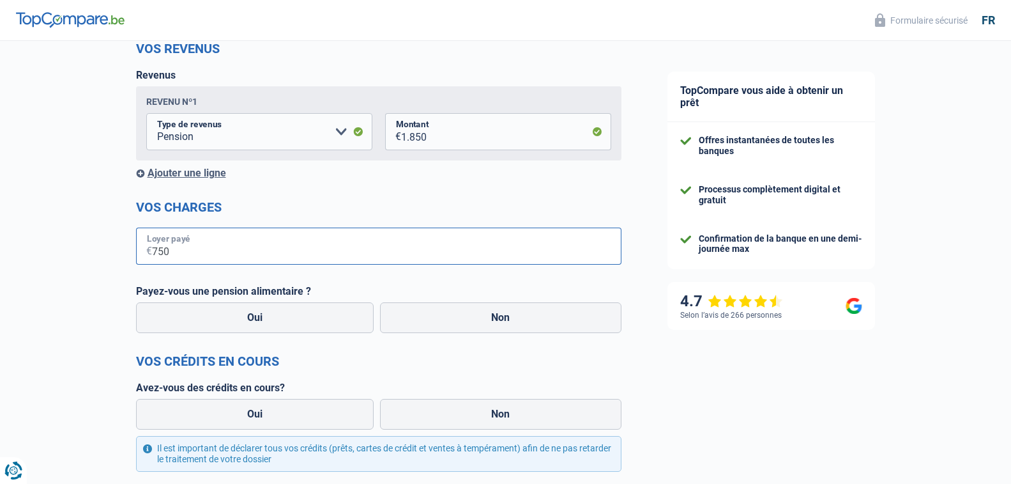
scroll to position [192, 0]
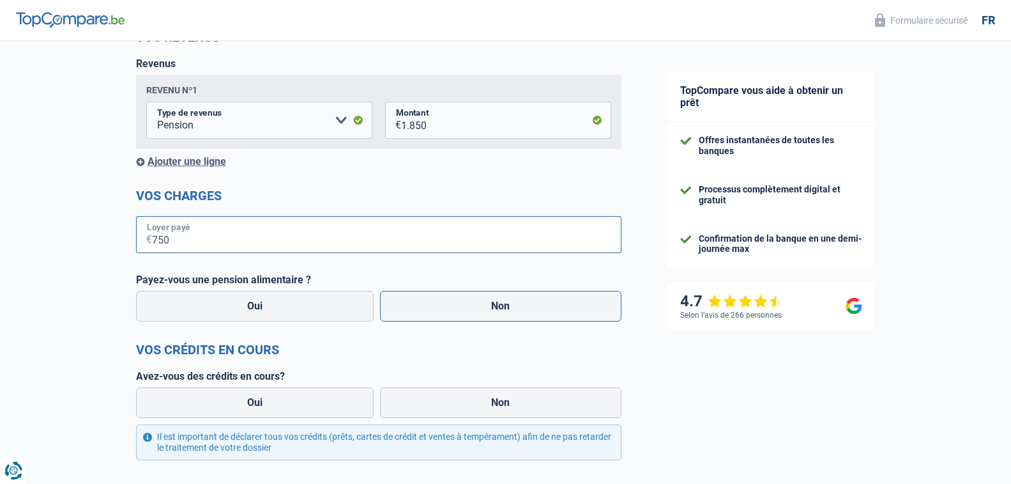
type input "750"
click at [502, 307] on label "Non" at bounding box center [500, 306] width 241 height 31
click at [502, 307] on input "Non" at bounding box center [500, 306] width 241 height 31
radio input "true"
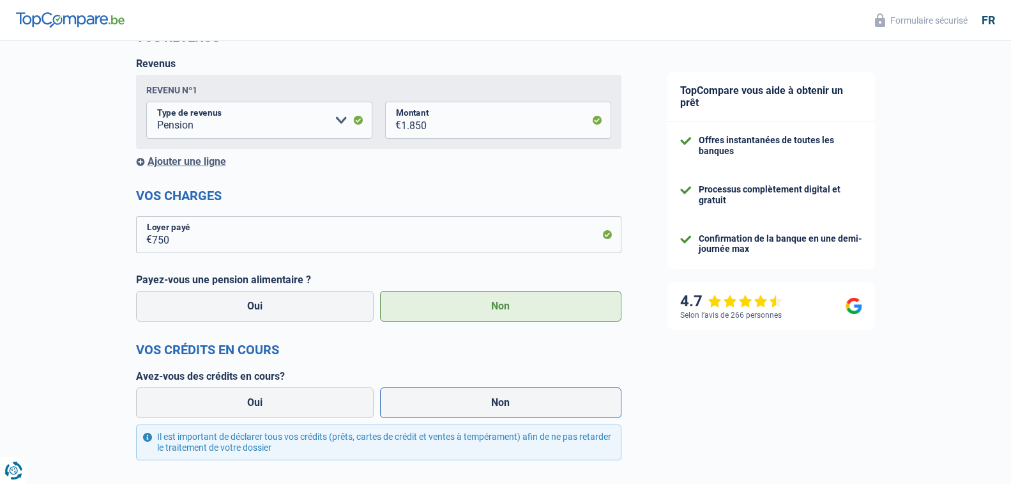
click at [492, 402] on label "Non" at bounding box center [500, 402] width 241 height 31
click at [492, 402] on input "Non" at bounding box center [500, 402] width 241 height 31
radio input "true"
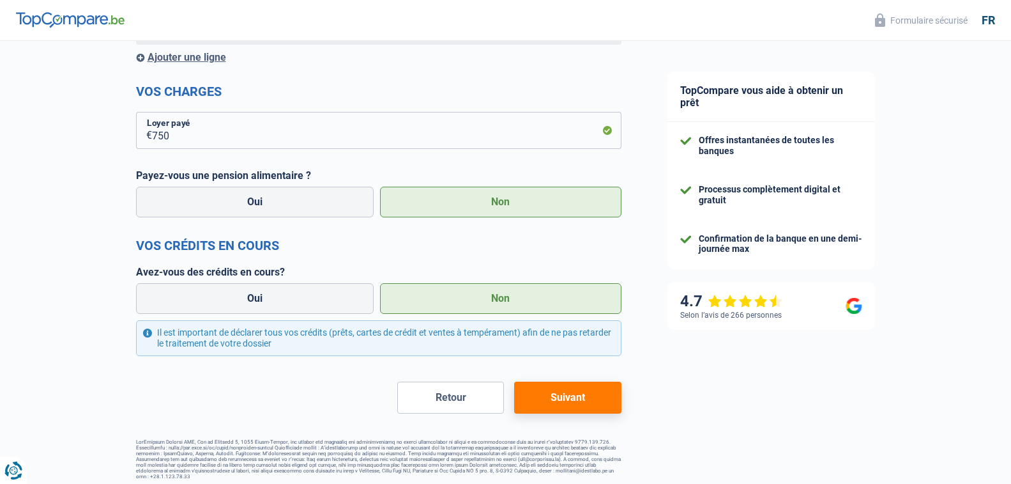
scroll to position [301, 0]
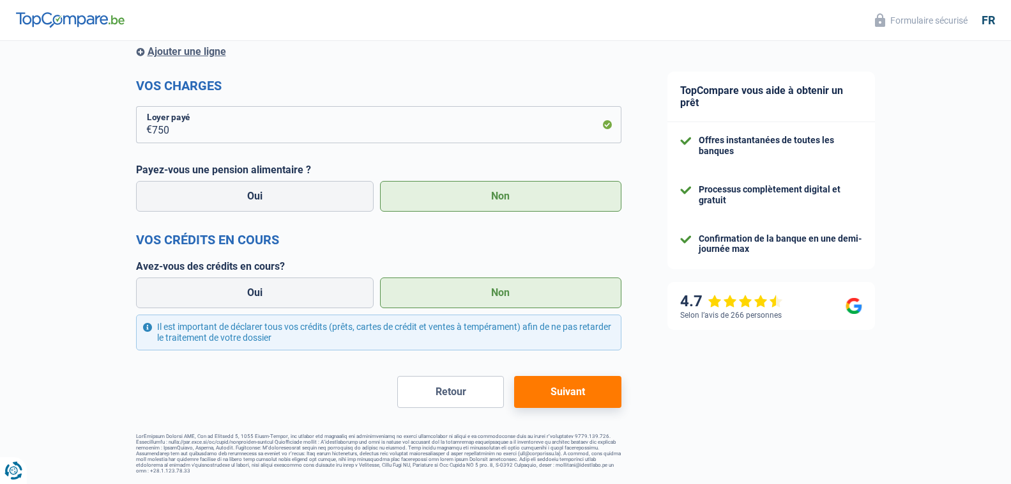
click at [561, 392] on button "Suivant" at bounding box center [567, 392] width 107 height 32
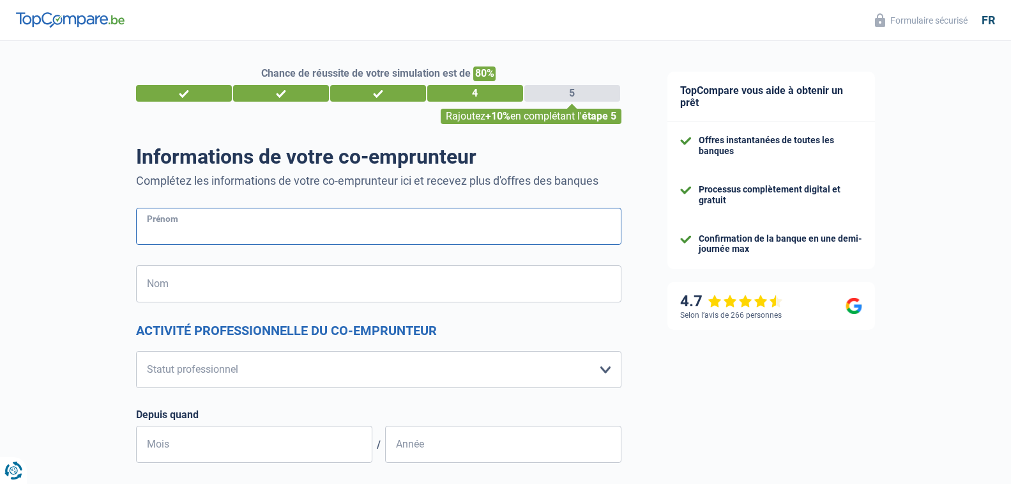
click at [237, 226] on input "Prénom" at bounding box center [378, 226] width 485 height 37
type input "[PERSON_NAME]"
type input "meunier"
type input "[GEOGRAPHIC_DATA]"
type input "Aywaille"
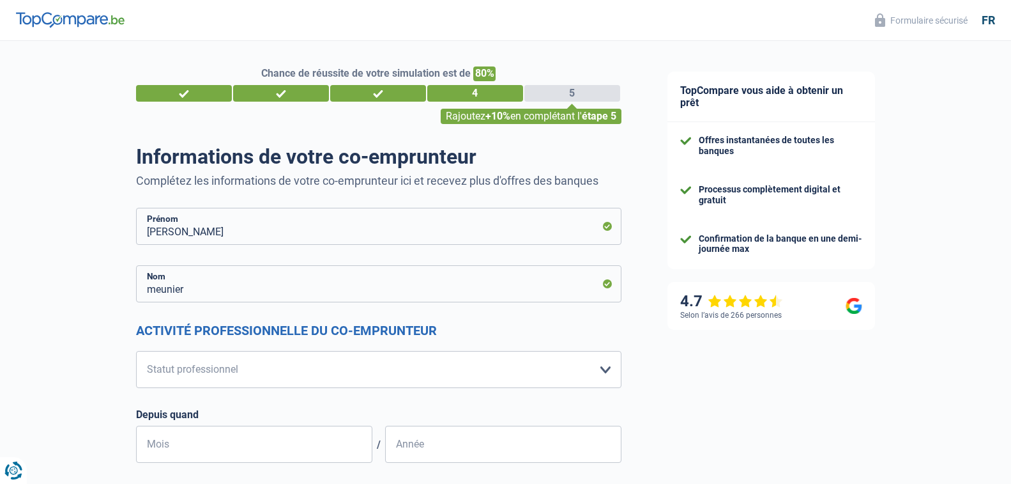
type input "[GEOGRAPHIC_DATA]"
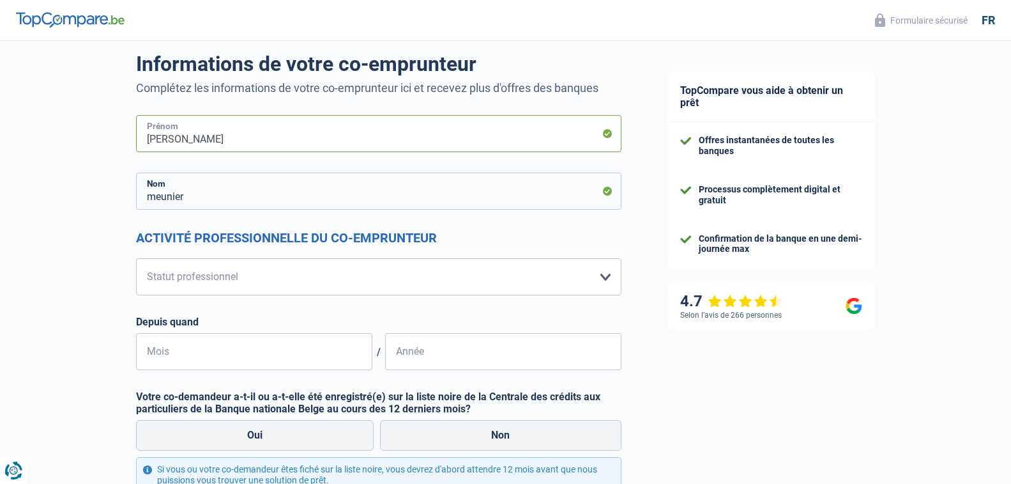
scroll to position [128, 0]
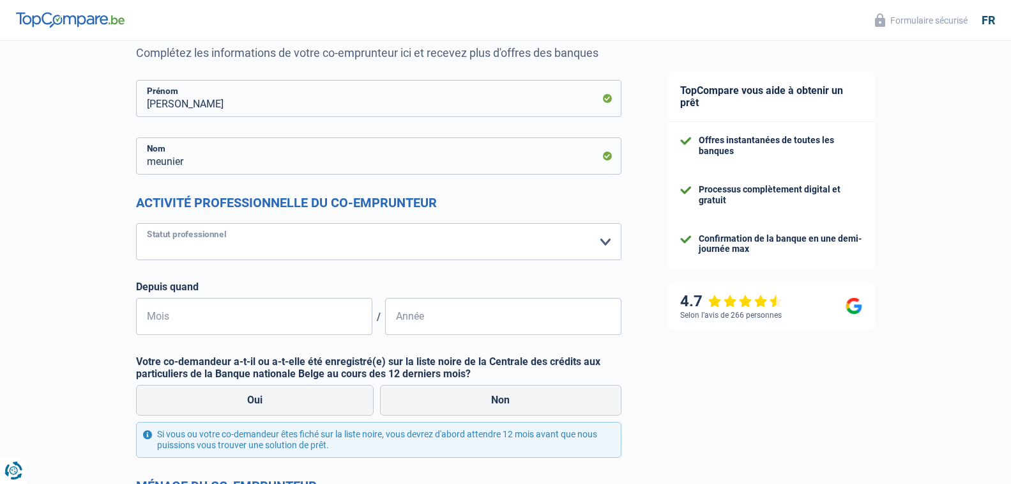
click at [604, 241] on select "Ouvrier Employé privé Employé public Invalide Indépendant Pensionné Chômeur Mut…" at bounding box center [378, 241] width 485 height 37
select select "mutuality"
click at [136, 224] on select "Ouvrier Employé privé Employé public Invalide Indépendant Pensionné Chômeur Mut…" at bounding box center [378, 241] width 485 height 37
select select "mutualityIndemnity"
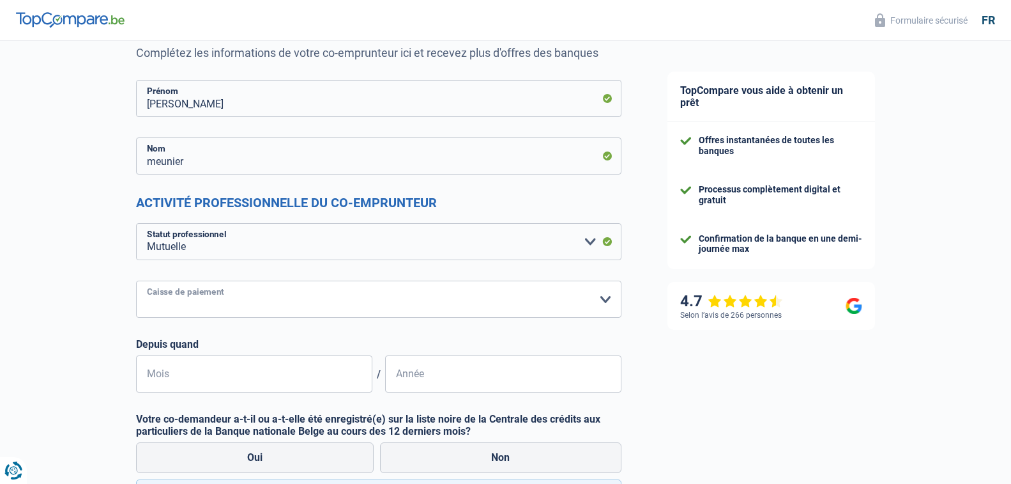
click at [606, 300] on select "Mutualité [DEMOGRAPHIC_DATA] Mutualité Socialiste (Solidaris) SPF Sécurité Soci…" at bounding box center [378, 298] width 485 height 37
select select "solidaris"
click at [136, 281] on select "Mutualité [DEMOGRAPHIC_DATA] Mutualité Socialiste (Solidaris) SPF Sécurité Soci…" at bounding box center [378, 298] width 485 height 37
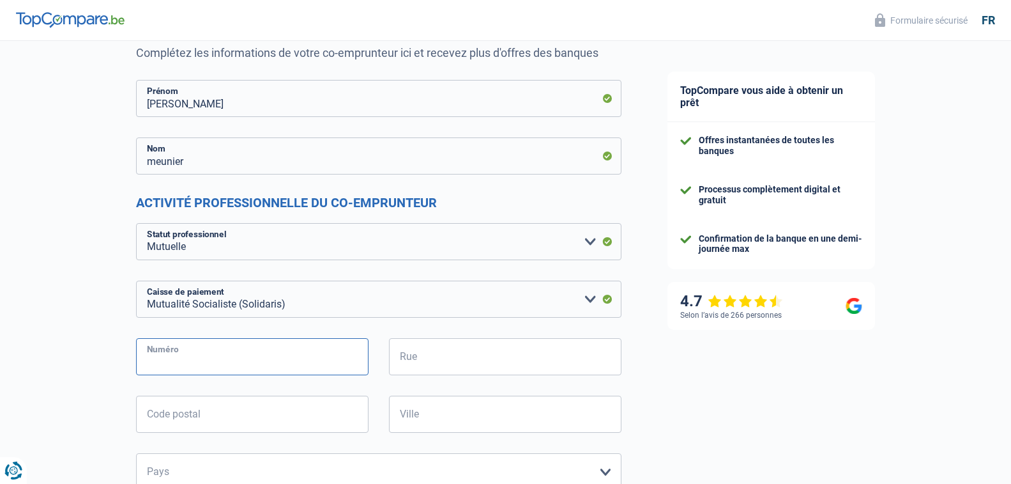
click at [197, 360] on input "Numéro" at bounding box center [252, 356] width 233 height 37
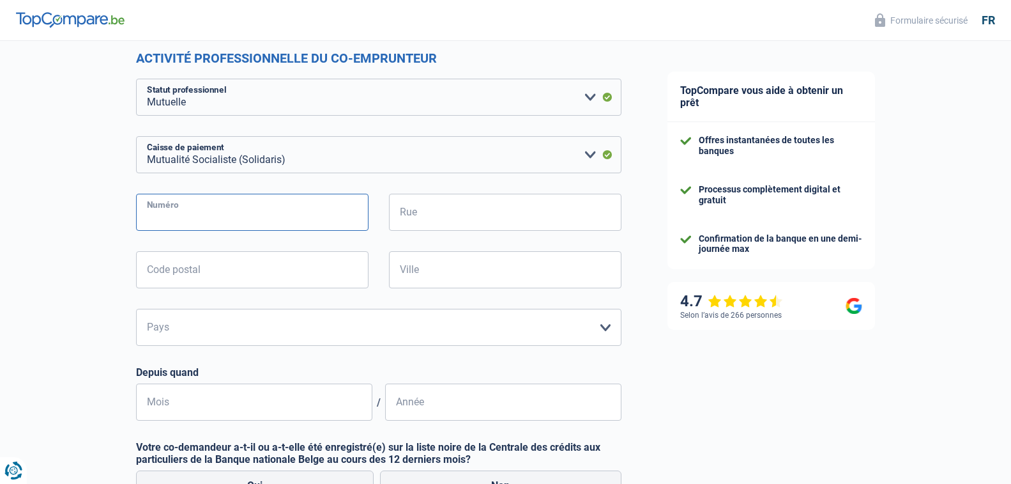
scroll to position [256, 0]
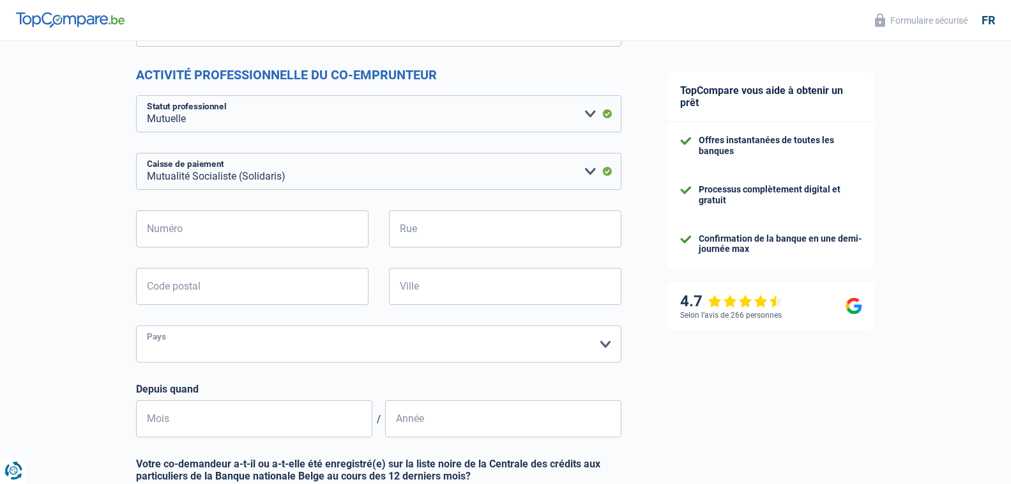
click at [604, 345] on select "Belgique Luxembourg Veuillez sélectionner une option" at bounding box center [378, 343] width 485 height 37
select select "BE"
click at [136, 326] on select "Belgique Luxembourg Veuillez sélectionner une option" at bounding box center [378, 343] width 485 height 37
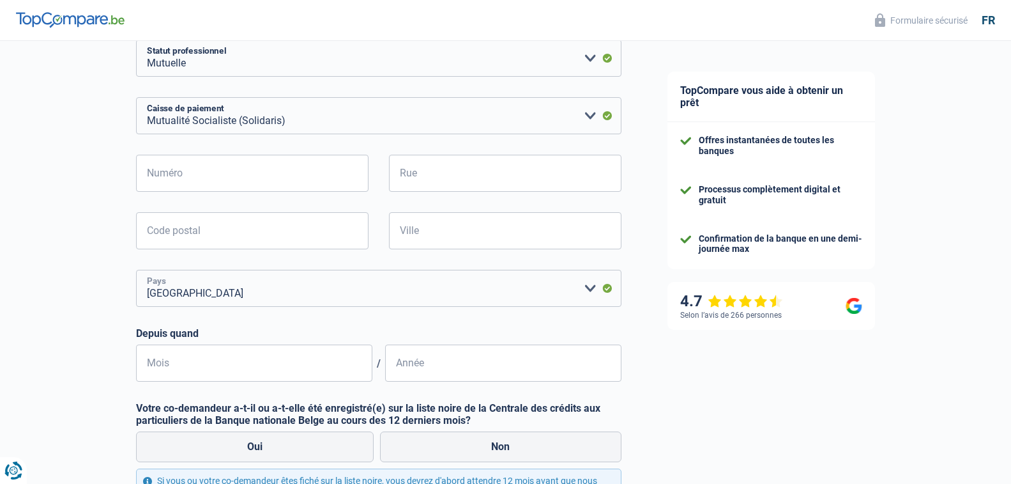
scroll to position [383, 0]
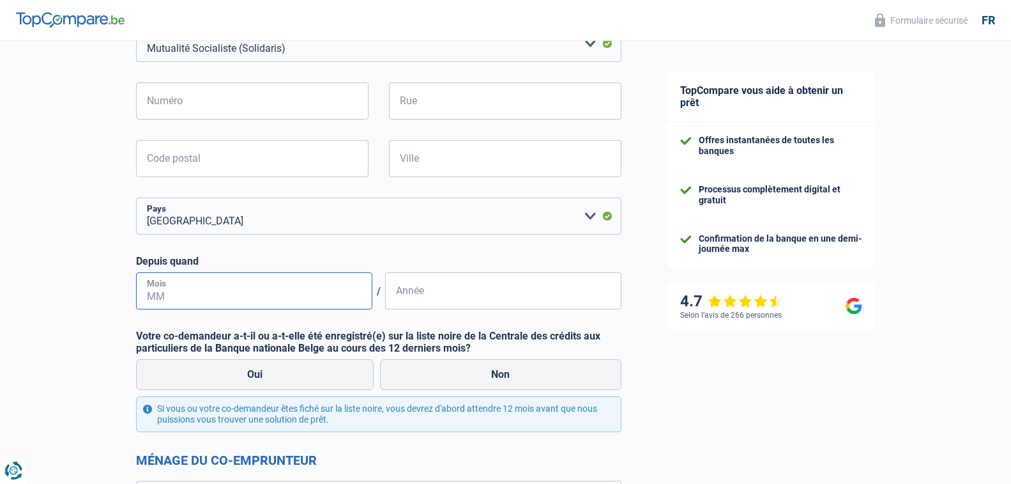
click at [237, 295] on input "Mois" at bounding box center [254, 290] width 236 height 37
type input "10"
type input "2024"
click at [498, 374] on label "Non" at bounding box center [500, 374] width 241 height 31
click at [498, 374] on input "Non" at bounding box center [500, 374] width 241 height 31
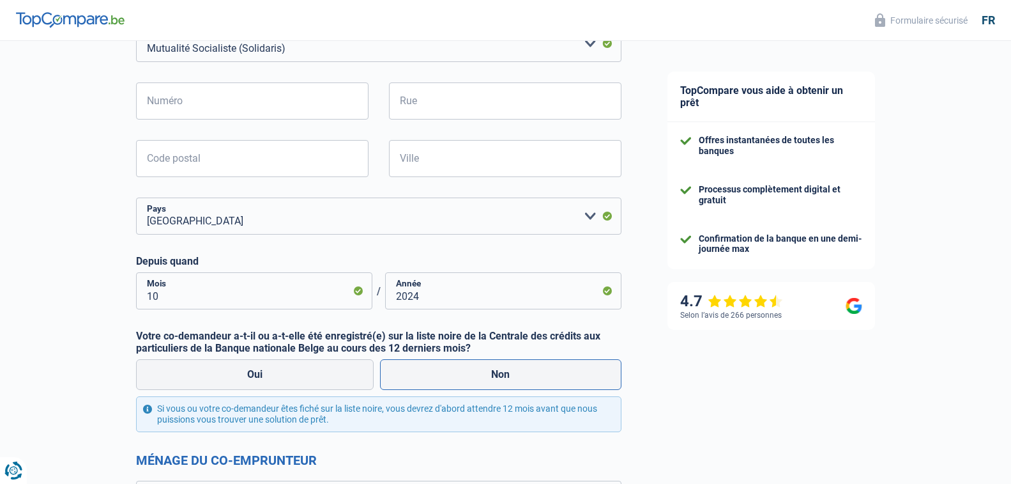
radio input "true"
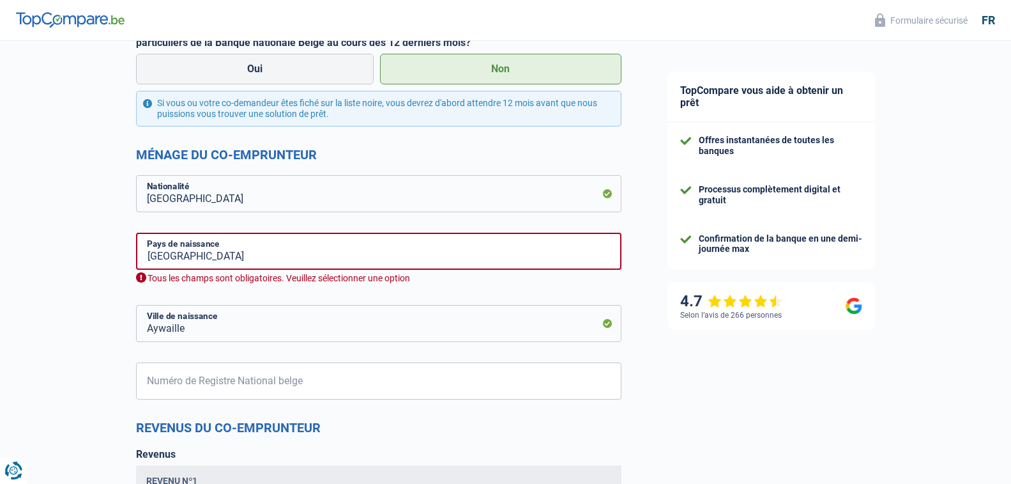
scroll to position [703, 0]
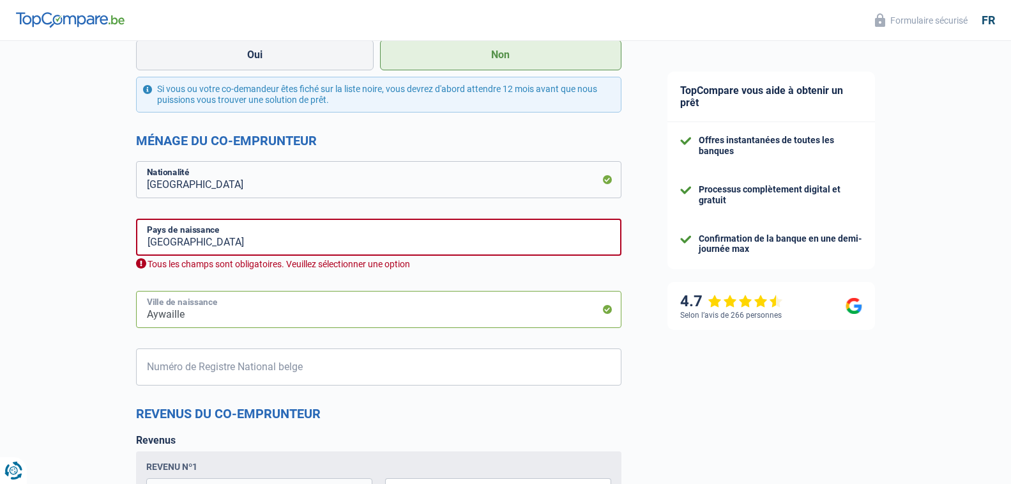
click at [196, 316] on input "Aywaille" at bounding box center [378, 309] width 485 height 37
type input "A"
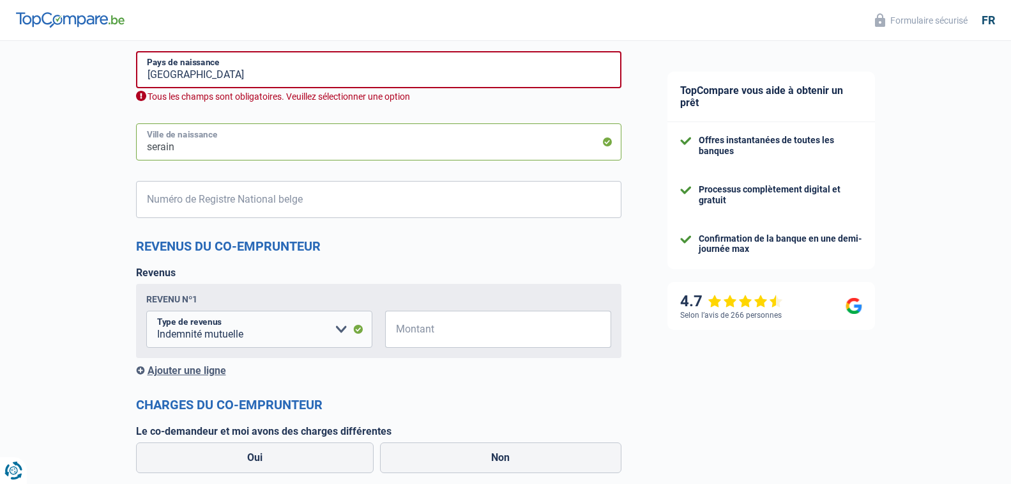
scroll to position [894, 0]
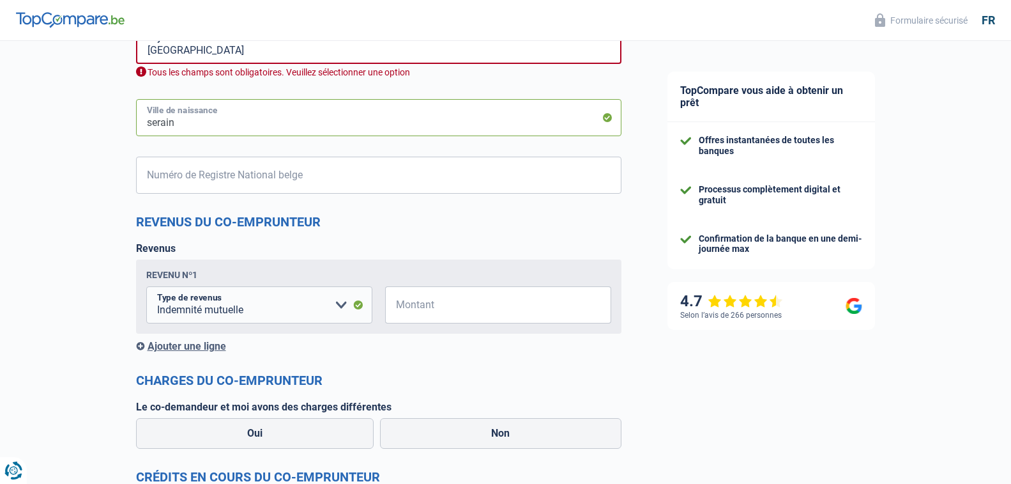
type input "serain"
click at [453, 307] on input "Montant" at bounding box center [506, 304] width 210 height 37
type input "1.300"
click at [500, 432] on label "Non" at bounding box center [500, 433] width 241 height 31
click at [500, 432] on input "Non" at bounding box center [500, 433] width 241 height 31
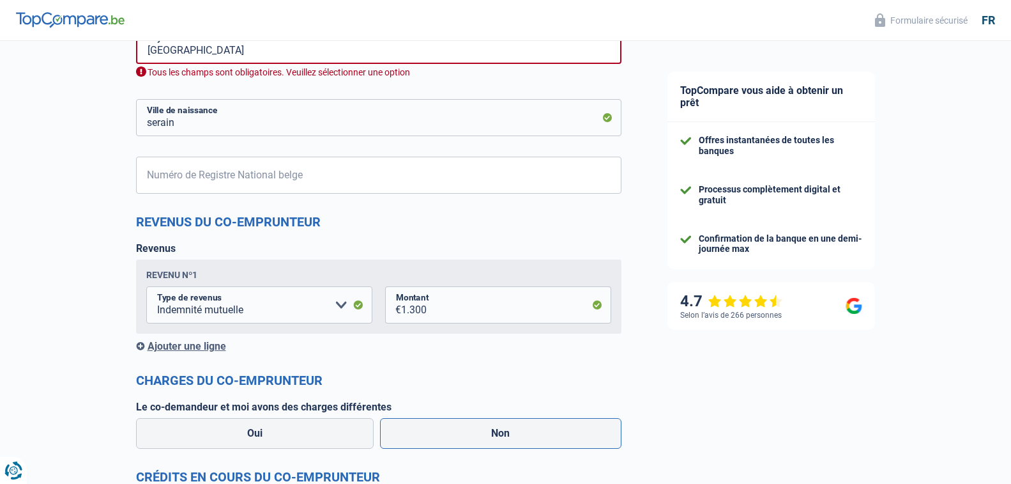
radio input "true"
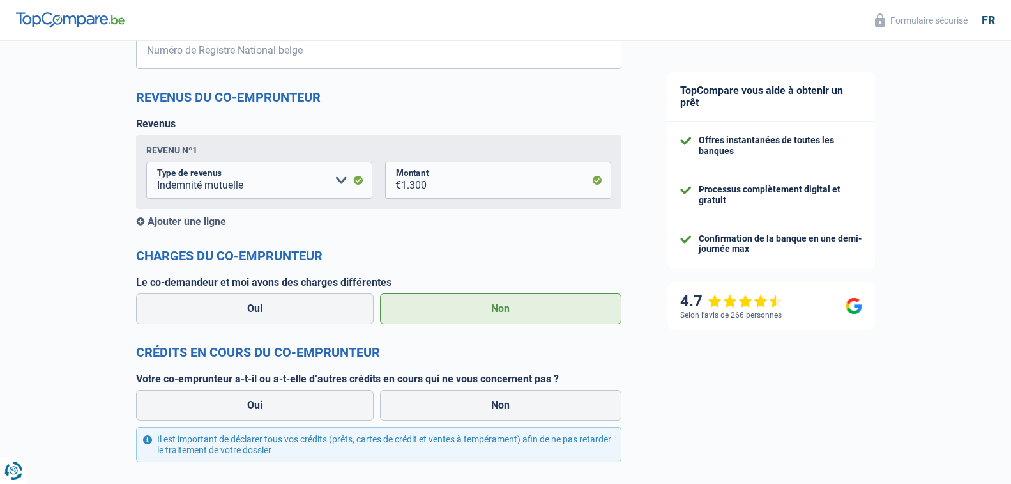
scroll to position [1022, 0]
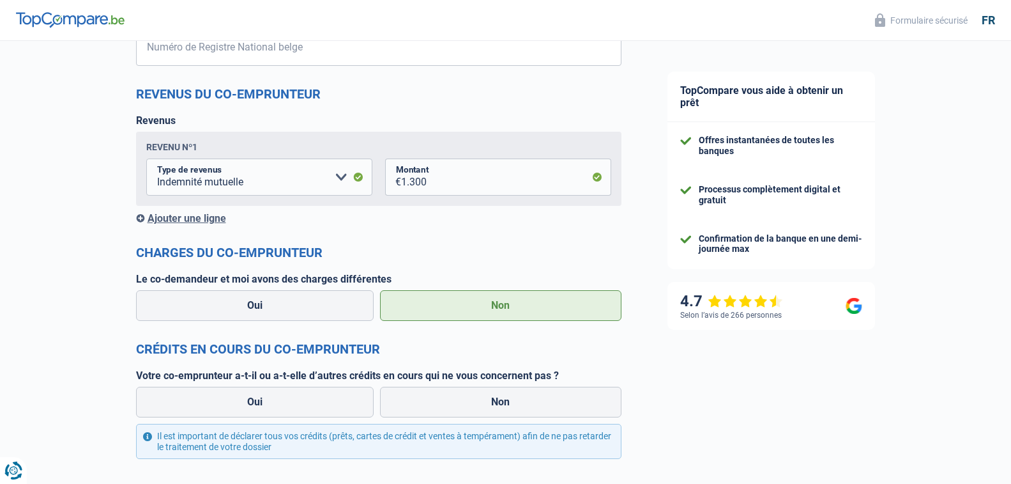
drag, startPoint x: 503, startPoint y: 403, endPoint x: 125, endPoint y: 401, distance: 378.2
click at [503, 403] on label "Non" at bounding box center [500, 401] width 241 height 31
click at [503, 403] on input "Non" at bounding box center [500, 401] width 241 height 31
radio input "true"
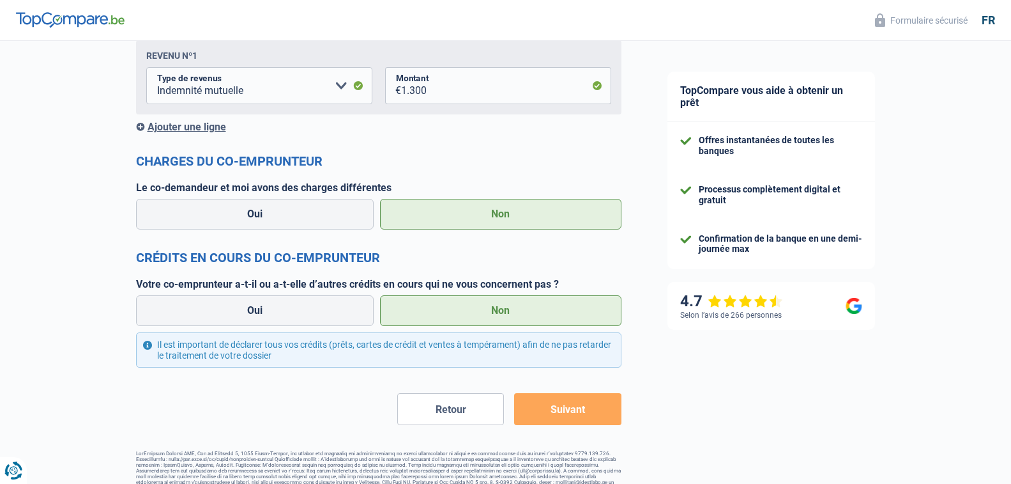
scroll to position [1130, 0]
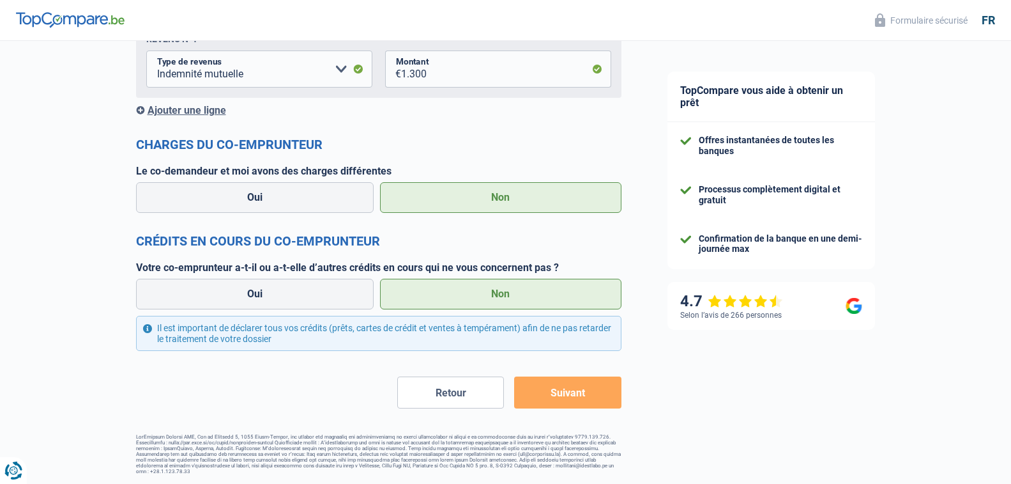
drag, startPoint x: 579, startPoint y: 385, endPoint x: 39, endPoint y: 387, distance: 540.4
click at [579, 385] on button "Suivant" at bounding box center [567, 392] width 107 height 32
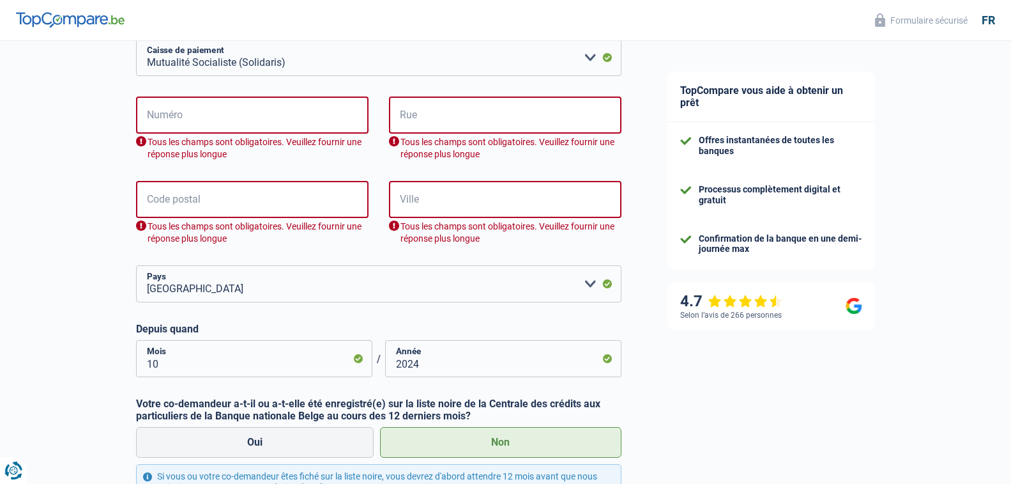
scroll to position [295, 0]
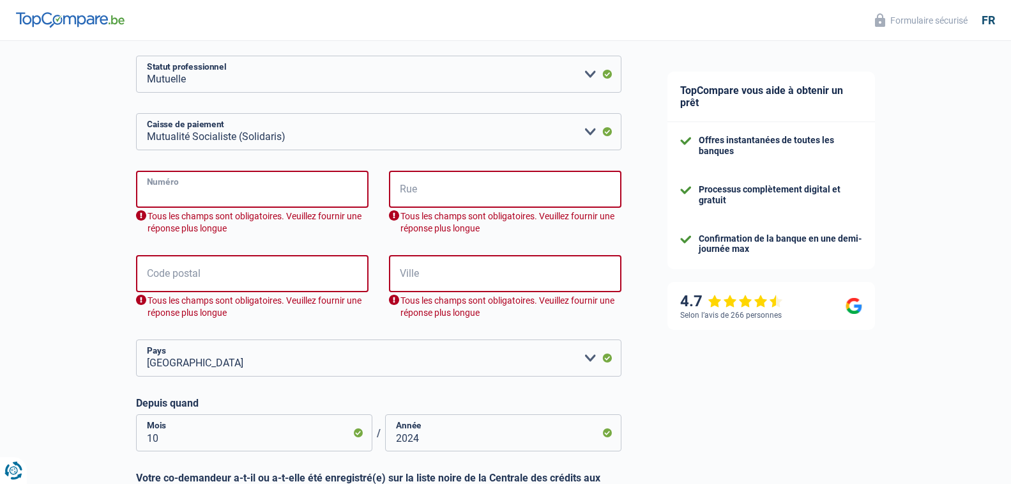
click at [217, 186] on input "Numéro" at bounding box center [252, 189] width 233 height 37
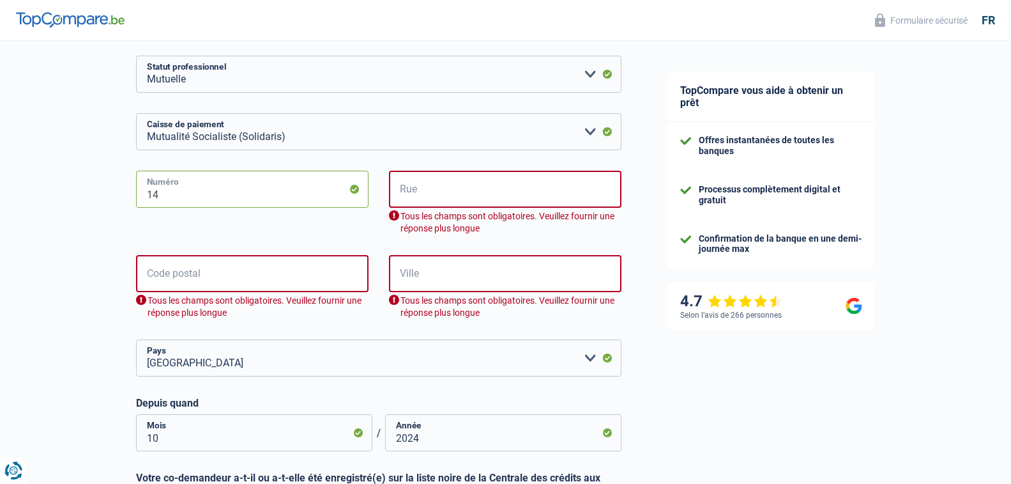
type input "14"
drag, startPoint x: 430, startPoint y: 187, endPoint x: 424, endPoint y: 191, distance: 7.3
click at [430, 187] on input "Rue" at bounding box center [505, 189] width 233 height 37
type input "[STREET_ADDRESS]"
type input "4920"
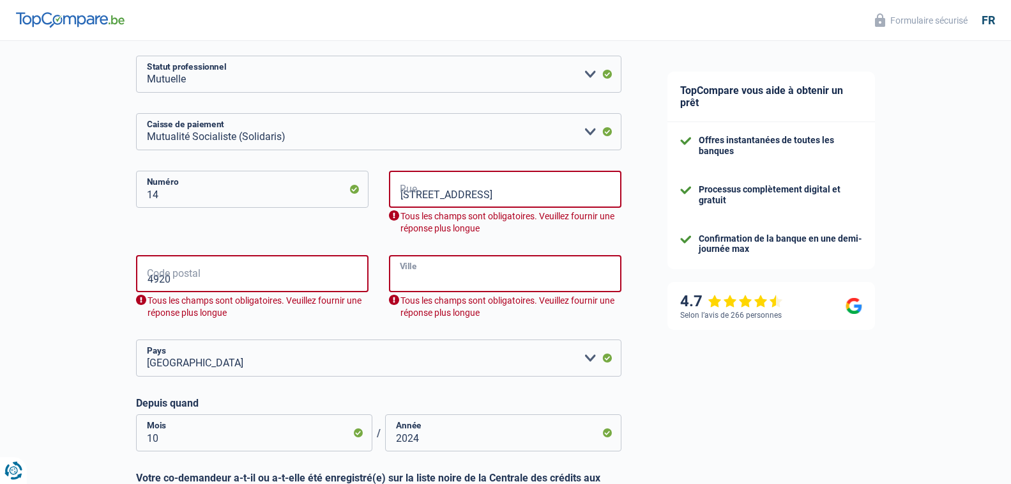
type input "Aywaille"
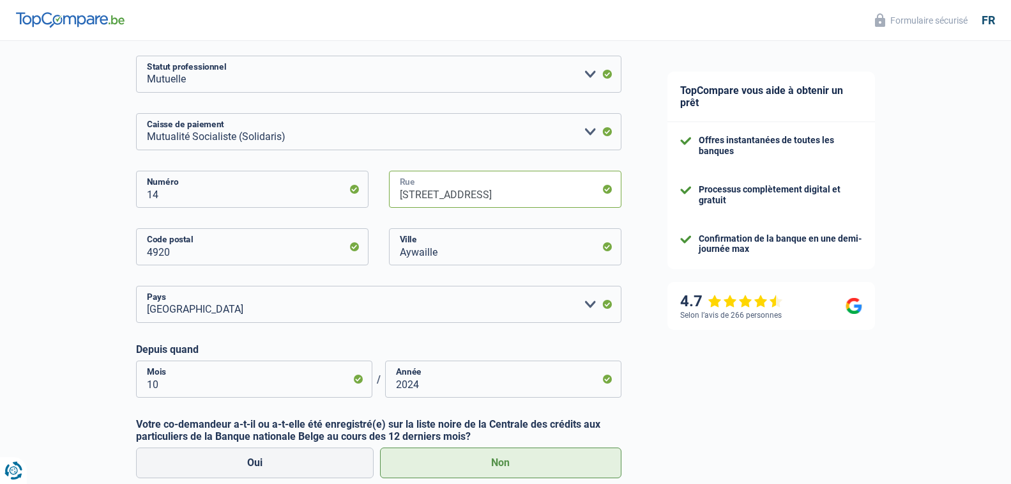
click at [412, 196] on input "[STREET_ADDRESS]" at bounding box center [505, 189] width 233 height 37
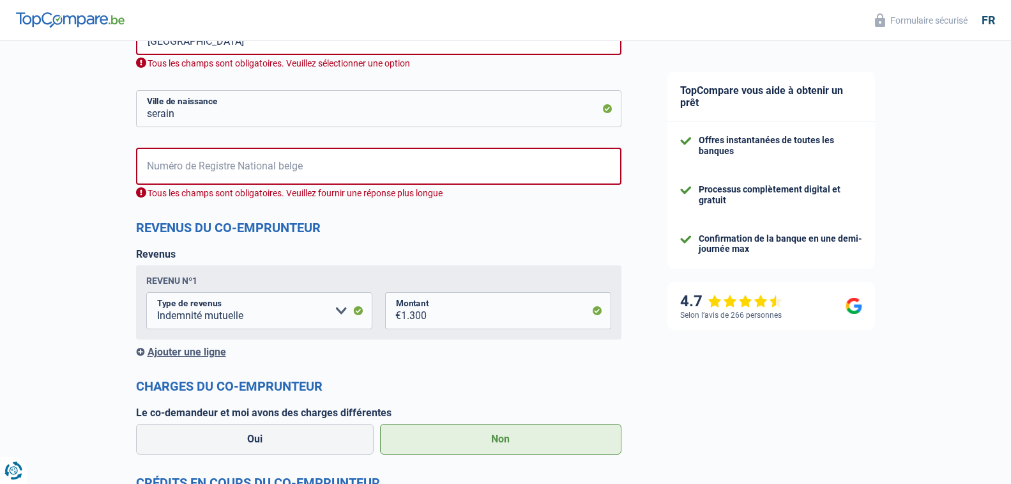
scroll to position [1062, 0]
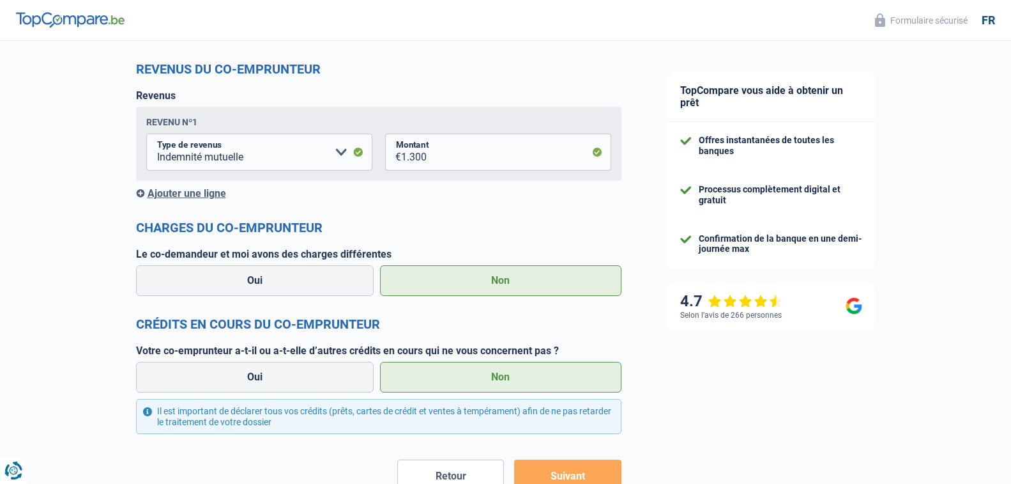
type input "route de [GEOGRAPHIC_DATA]"
click at [567, 472] on button "Suivant" at bounding box center [567, 475] width 107 height 32
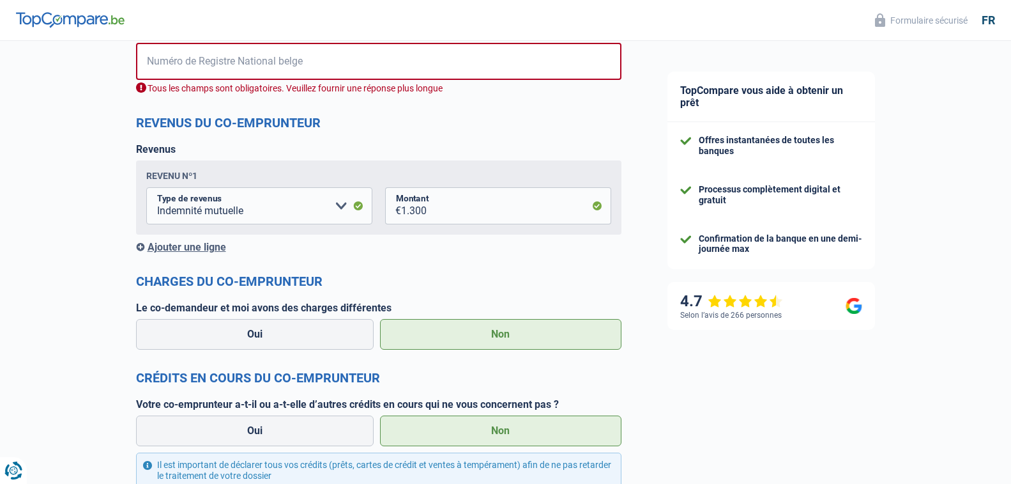
scroll to position [880, 0]
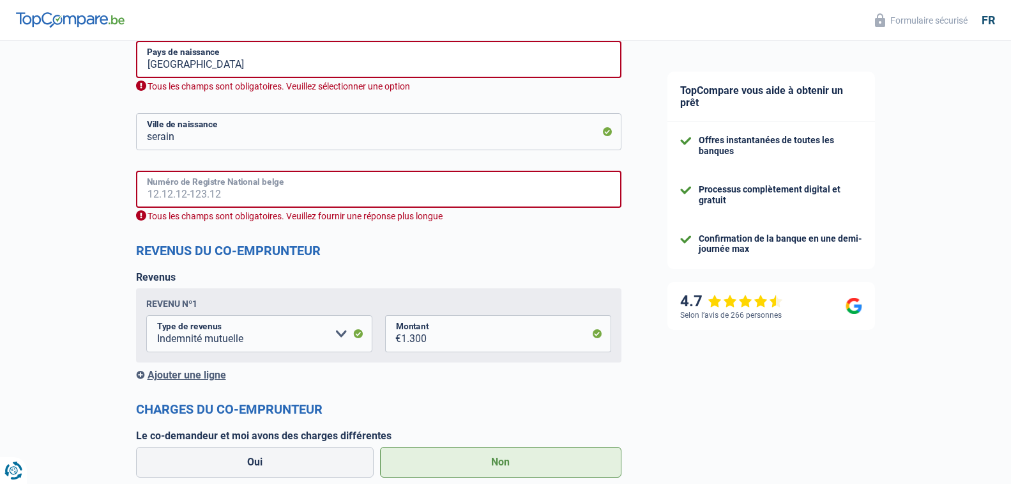
click at [241, 188] on input "Numéro de Registre National belge" at bounding box center [378, 189] width 485 height 37
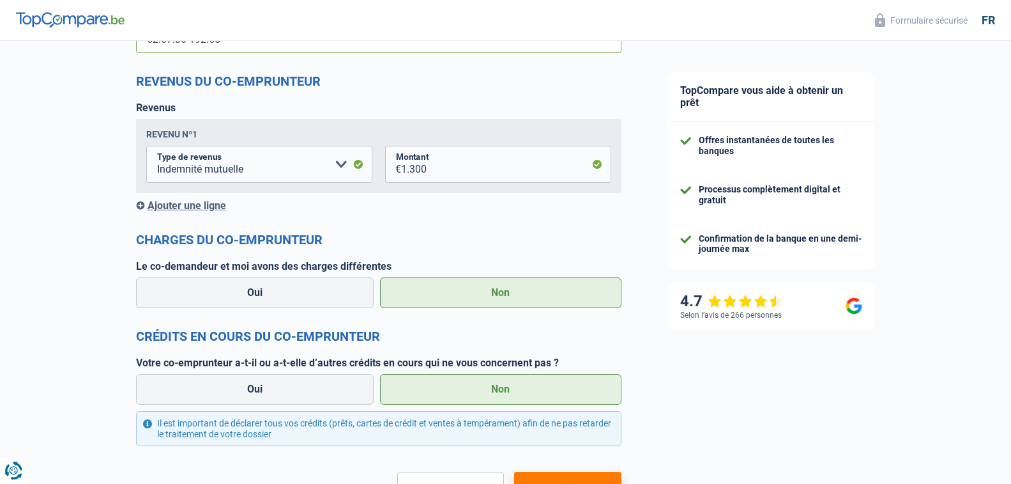
scroll to position [1130, 0]
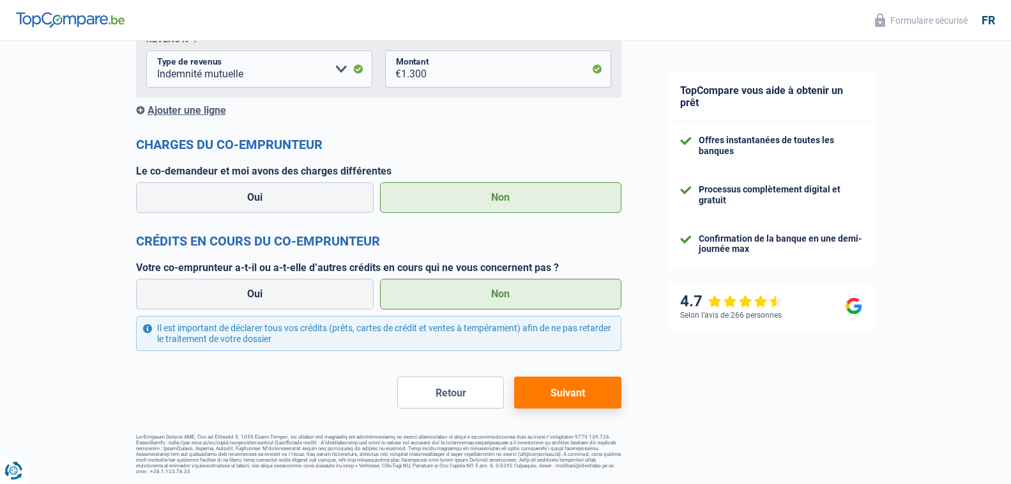
type input "62.07.30-192.65"
click at [564, 390] on button "Suivant" at bounding box center [567, 392] width 107 height 32
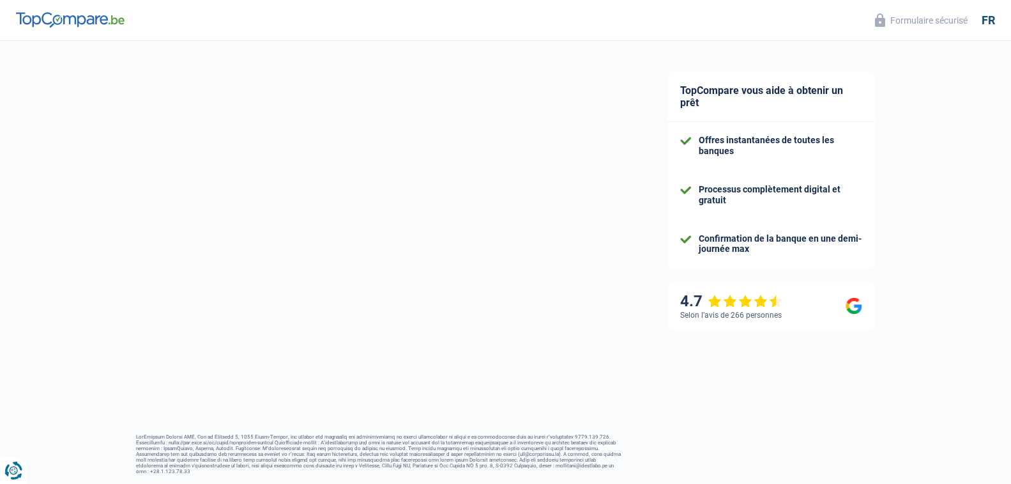
select select "car"
select select "120"
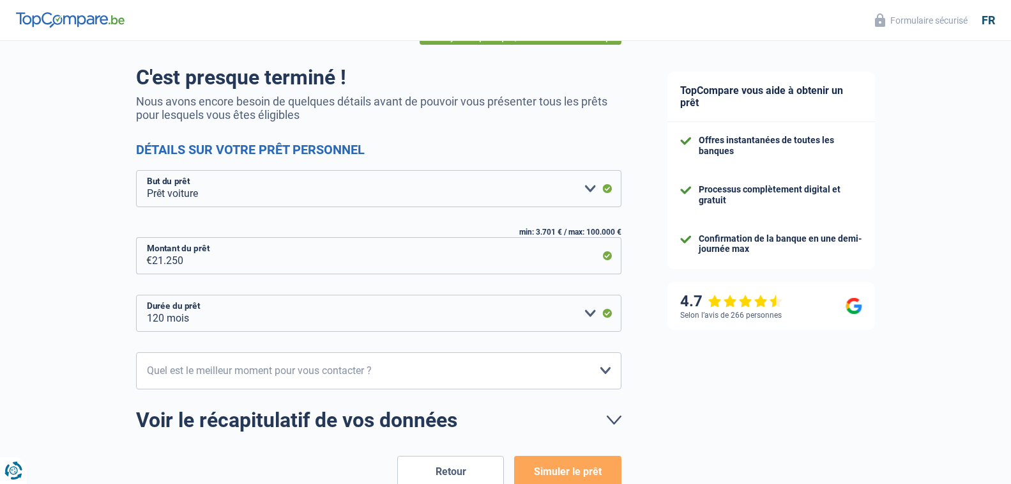
scroll to position [128, 0]
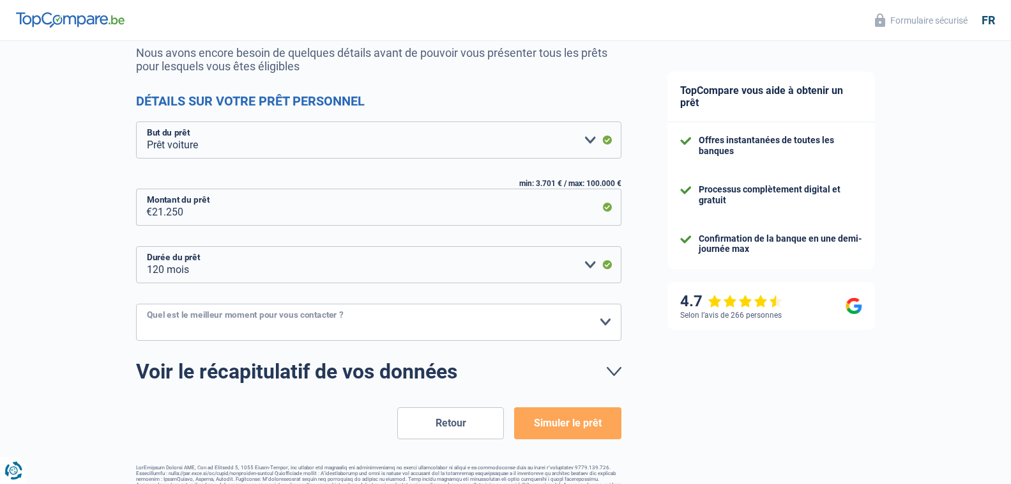
click at [602, 321] on select "10h-12h 12h-14h 14h-16h 16h-18h Veuillez sélectionner une option" at bounding box center [378, 321] width 485 height 37
select select "14-16"
click at [136, 304] on select "10h-12h 12h-14h 14h-16h 16h-18h Veuillez sélectionner une option" at bounding box center [378, 321] width 485 height 37
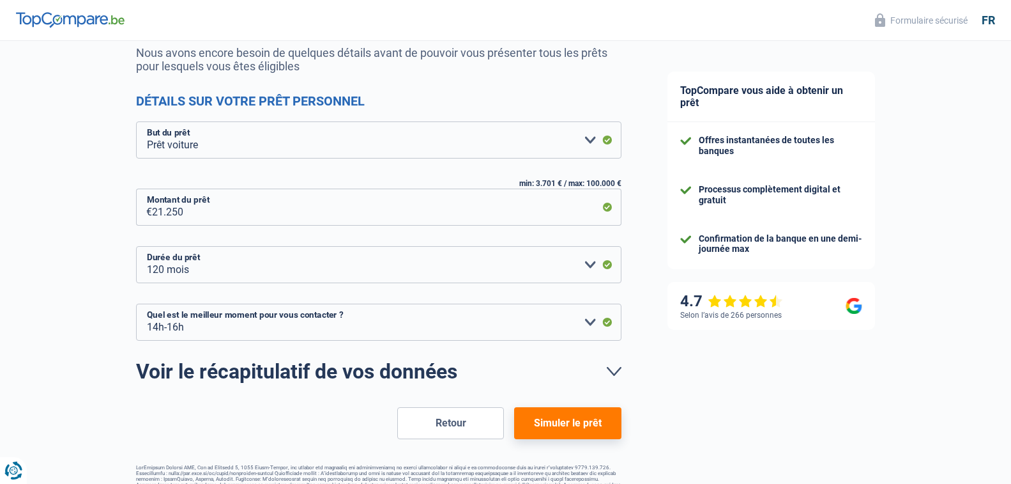
click at [551, 415] on button "Simuler le prêt" at bounding box center [567, 423] width 107 height 32
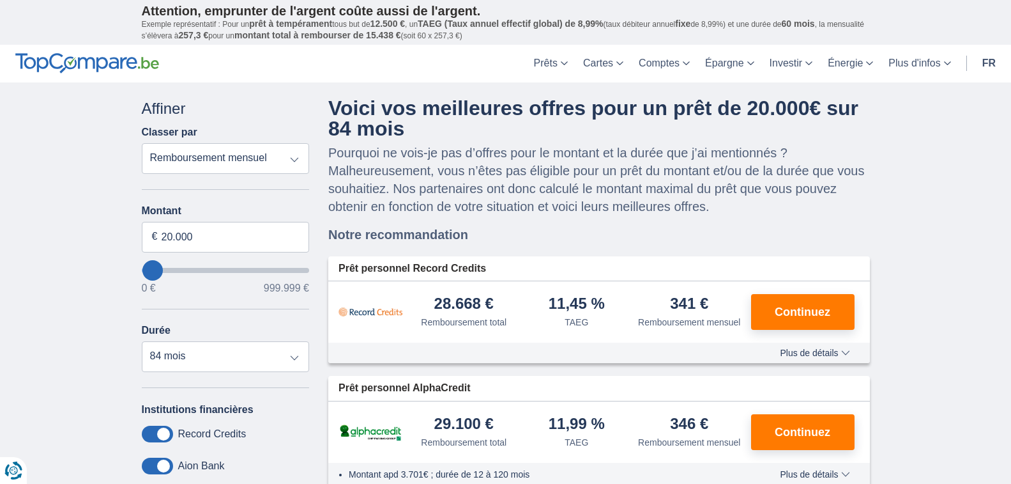
click at [293, 156] on select "Remboursement total TAEG Remboursement mensuel" at bounding box center [226, 158] width 168 height 31
click at [142, 143] on select "Remboursement total TAEG Remboursement mensuel" at bounding box center [226, 158] width 168 height 31
click at [277, 238] on input "20.000" at bounding box center [226, 237] width 168 height 31
click at [172, 235] on input "20.000" at bounding box center [226, 237] width 168 height 31
type input "25.000"
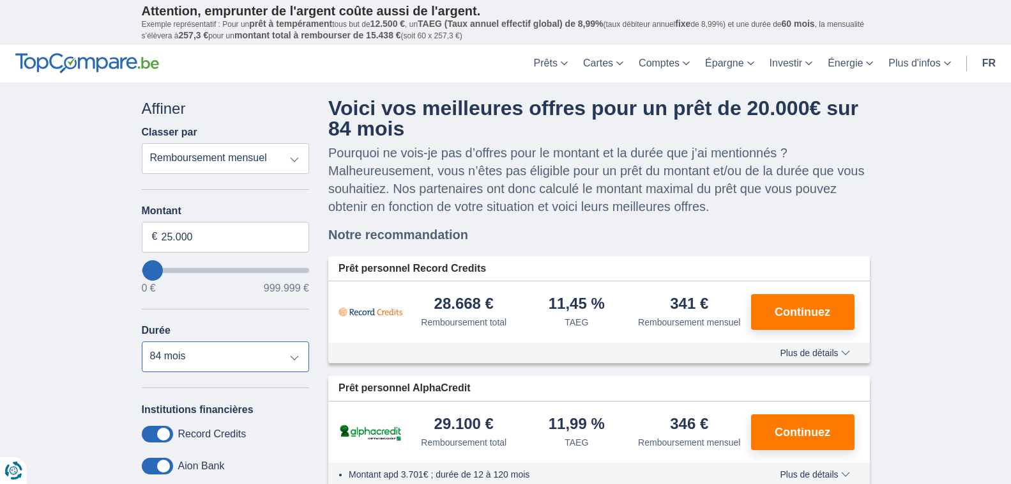
type input "25000"
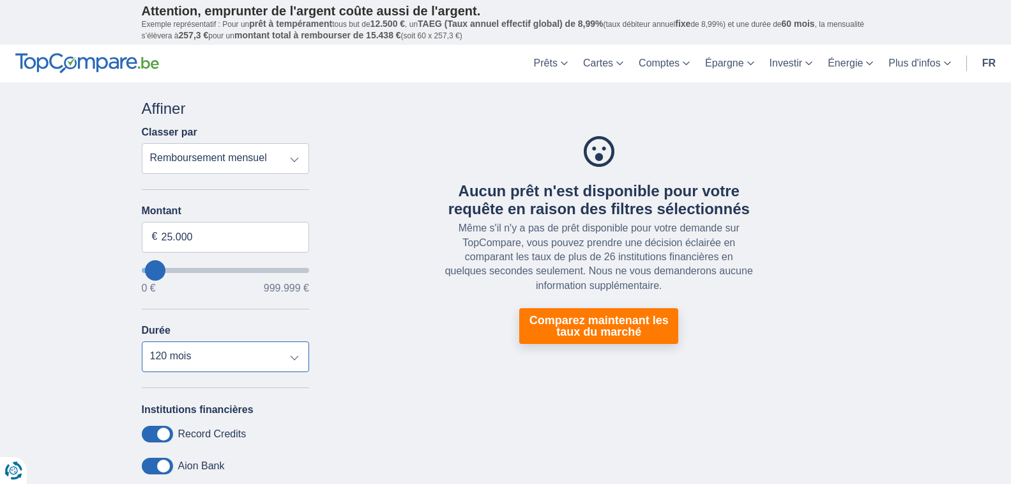
select select "60"
click at [142, 341] on select "12 mois 18 mois 24 mois 30 mois 36 mois 42 mois 48 mois 60 mois 72 mois 84 mois…" at bounding box center [226, 356] width 168 height 31
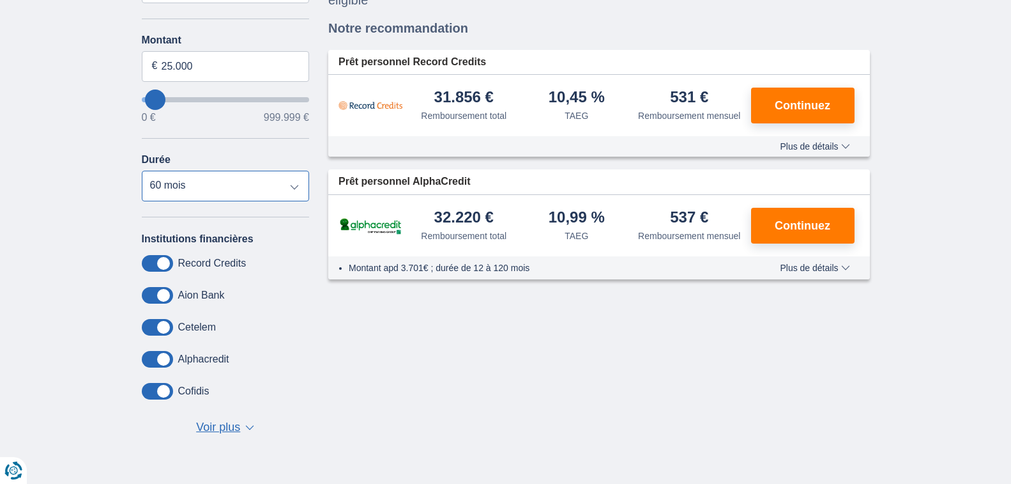
scroll to position [192, 0]
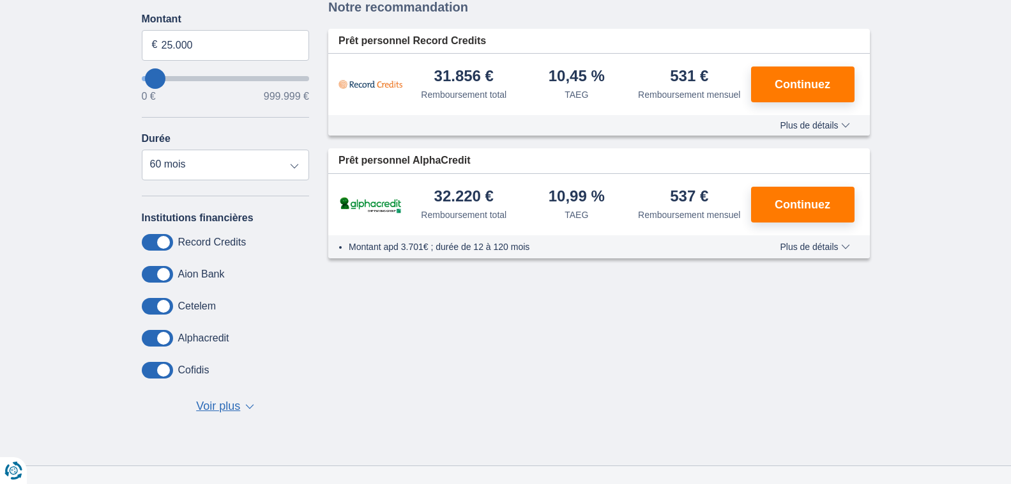
click at [228, 407] on span "Voir plus" at bounding box center [218, 406] width 44 height 17
drag, startPoint x: 800, startPoint y: 198, endPoint x: 879, endPoint y: 266, distance: 104.6
click at [800, 199] on span "Continuez" at bounding box center [803, 204] width 56 height 11
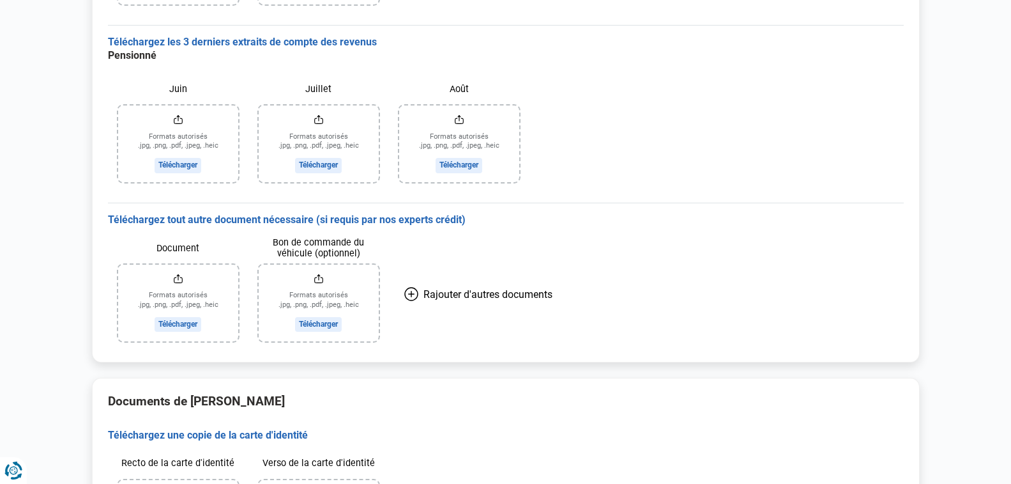
scroll to position [317, 0]
